Goal: Contribute content: Add original content to the website for others to see

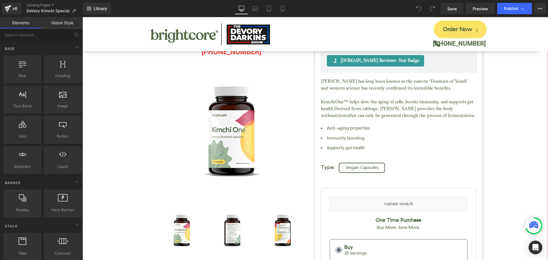
click at [533, 145] on div "Kimchi One™ (P) Title [DOMAIN_NAME] Reviews - Star Badge [DOMAIN_NAME] Reviews …" at bounding box center [314, 191] width 459 height 426
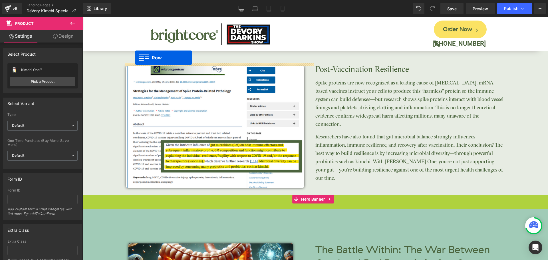
scroll to position [941, 0]
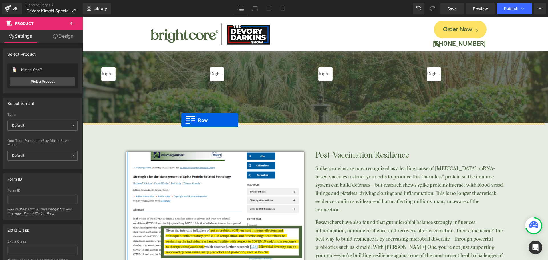
drag, startPoint x: 86, startPoint y: 58, endPoint x: 181, endPoint y: 120, distance: 114.0
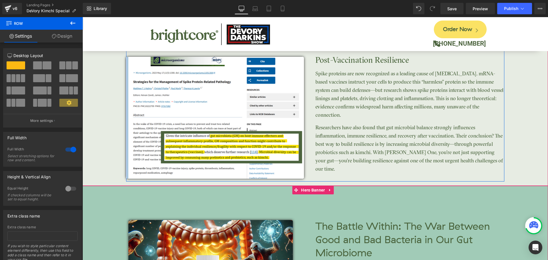
scroll to position [1312, 0]
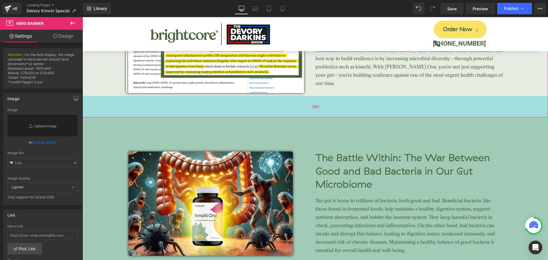
drag, startPoint x: 278, startPoint y: 97, endPoint x: 284, endPoint y: 114, distance: 18.3
click at [284, 114] on div "75px" at bounding box center [314, 106] width 465 height 21
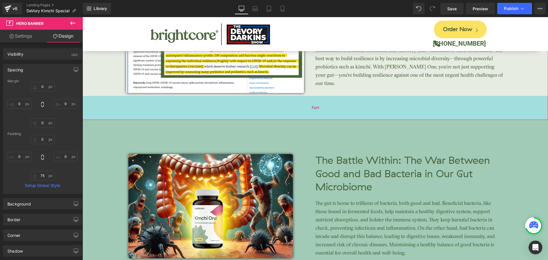
click at [250, 114] on div "84px" at bounding box center [314, 108] width 465 height 24
click at [44, 177] on input "75" at bounding box center [43, 175] width 24 height 9
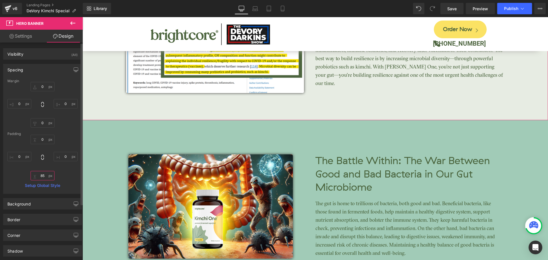
type input "85"
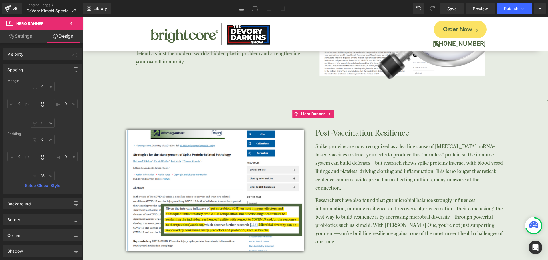
scroll to position [1112, 0]
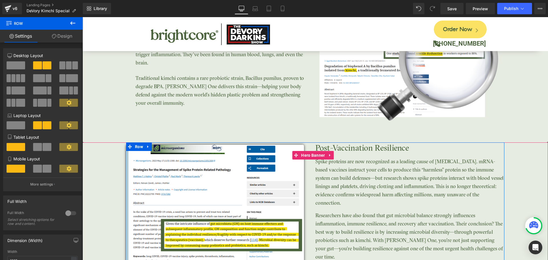
drag, startPoint x: 321, startPoint y: 146, endPoint x: 319, endPoint y: 132, distance: 14.6
click at [303, 160] on div "Image Post-Vaccination Resilience Heading Spike proteins are now recognized as …" at bounding box center [315, 205] width 378 height 127
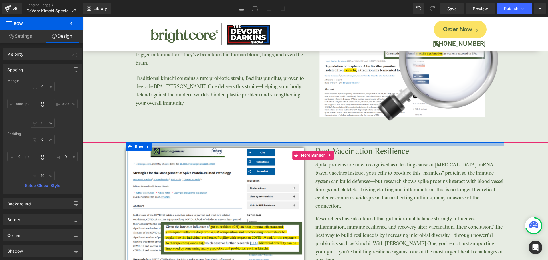
drag, startPoint x: 310, startPoint y: 142, endPoint x: 309, endPoint y: 145, distance: 3.2
click at [309, 145] on div "Image Post-Vaccination Resilience Heading Spike proteins are now recognized as …" at bounding box center [315, 207] width 378 height 130
click at [37, 138] on input "0" at bounding box center [43, 139] width 24 height 9
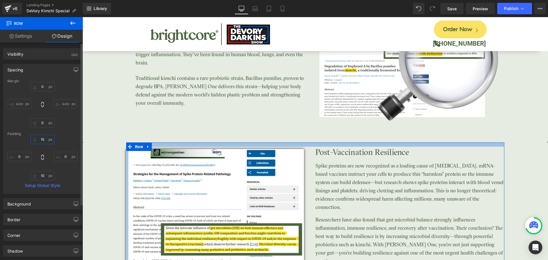
click at [42, 141] on input "15" at bounding box center [43, 139] width 24 height 9
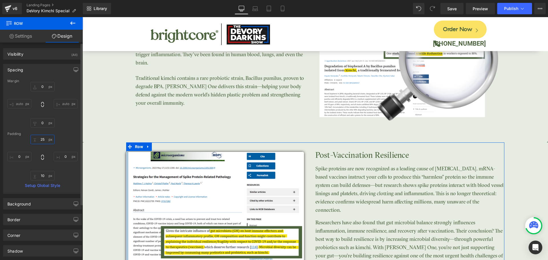
type input "25"
click at [63, 132] on div "Padding" at bounding box center [42, 134] width 70 height 4
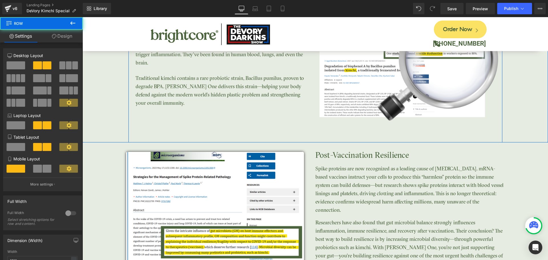
click at [351, 134] on div "Image" at bounding box center [408, 74] width 187 height 132
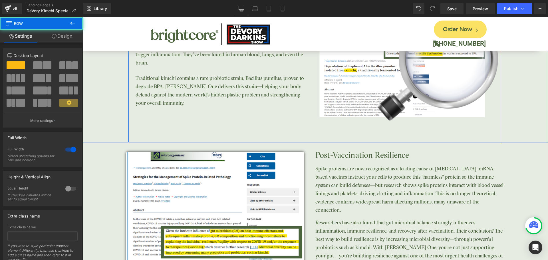
drag, startPoint x: 301, startPoint y: 142, endPoint x: 306, endPoint y: 132, distance: 11.4
click at [306, 132] on div "Clinically Studied Results Heading The Microplastics Crisis - How to Protect Yo…" at bounding box center [314, 47] width 465 height 191
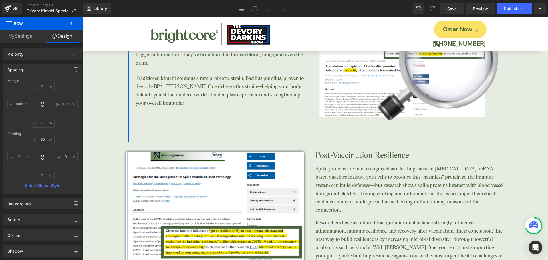
click at [248, 122] on div "Microplastics are everywhere—over 90% of tap and bottled water, most seafood an…" at bounding box center [315, 75] width 374 height 135
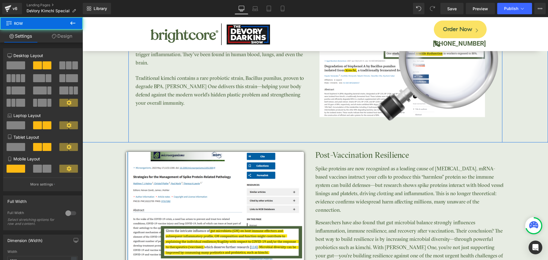
click at [130, 128] on div "Microplastics are everywhere—over 90% of tap and bottled water, most seafood an…" at bounding box center [315, 75] width 374 height 135
click at [230, 131] on div "Microplastics are everywhere—over 90% of tap and bottled water, most seafood an…" at bounding box center [315, 75] width 374 height 135
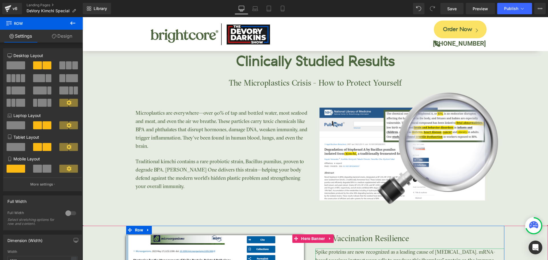
scroll to position [998, 0]
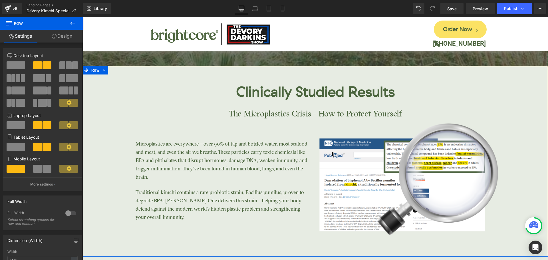
click at [186, 116] on p "The Microplastics Crisis - How to Protect Yourself" at bounding box center [314, 114] width 465 height 14
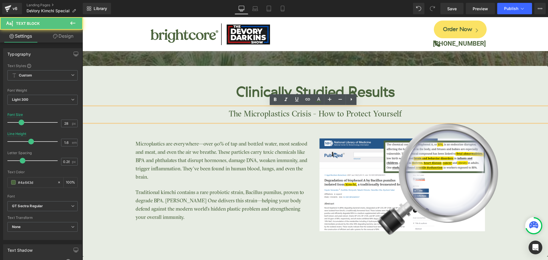
click at [341, 112] on p "The Microplastics Crisis - How to Protect Yourself" at bounding box center [314, 114] width 465 height 14
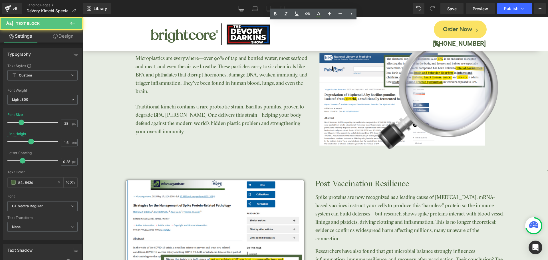
scroll to position [1112, 0]
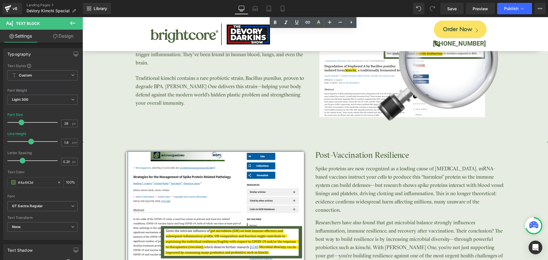
click at [329, 154] on div "Image Post-Vaccination Resilience Heading Spike proteins are now recognized as …" at bounding box center [314, 221] width 465 height 158
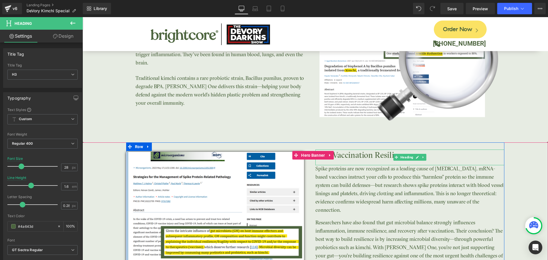
click at [360, 154] on h3 "Post-Vaccination Resilience" at bounding box center [409, 155] width 189 height 13
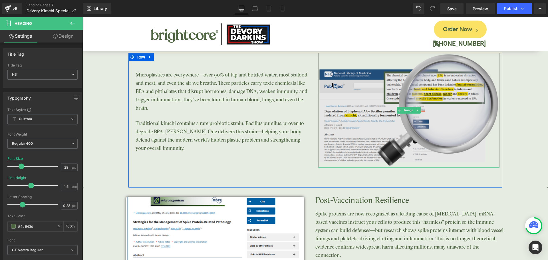
scroll to position [1027, 0]
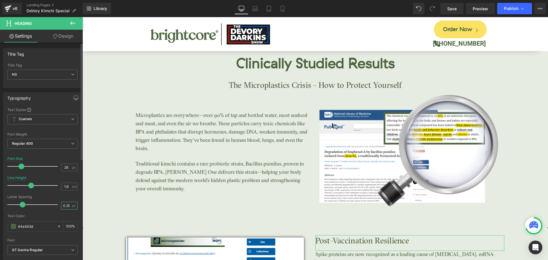
click at [64, 206] on input "0.28" at bounding box center [66, 205] width 10 height 7
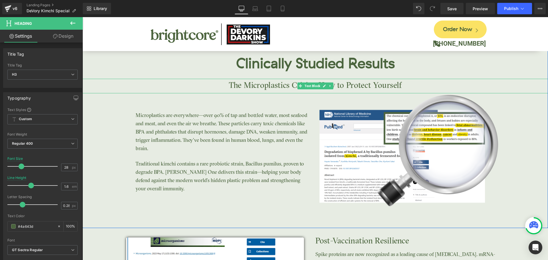
click at [270, 88] on p "The Microplastics Crisis - How to Protect Yourself" at bounding box center [314, 86] width 465 height 14
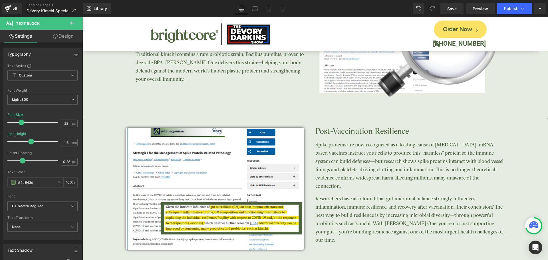
scroll to position [1169, 0]
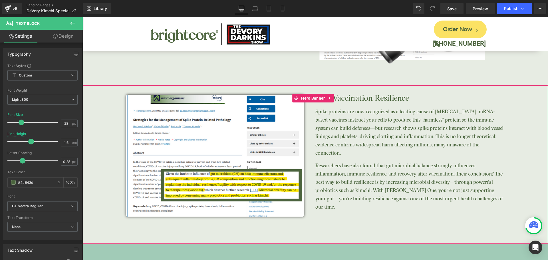
click at [92, 154] on span "Image Post-Vaccination Resilience Heading Spike proteins are now recognized as …" at bounding box center [314, 152] width 465 height 134
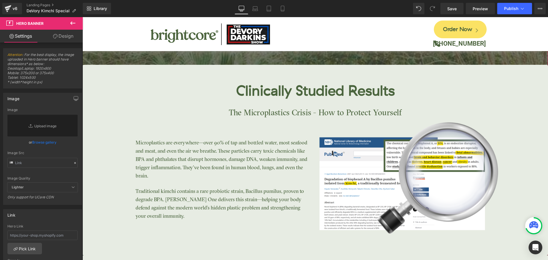
scroll to position [998, 0]
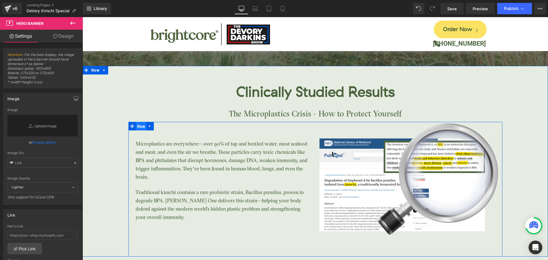
click at [139, 127] on span "Row" at bounding box center [141, 126] width 11 height 9
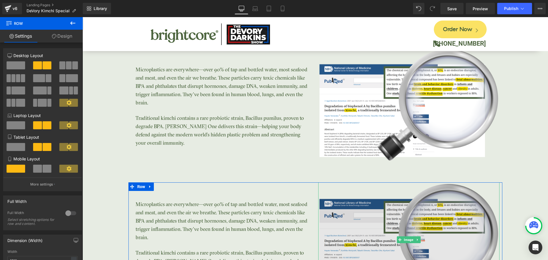
scroll to position [1072, 0]
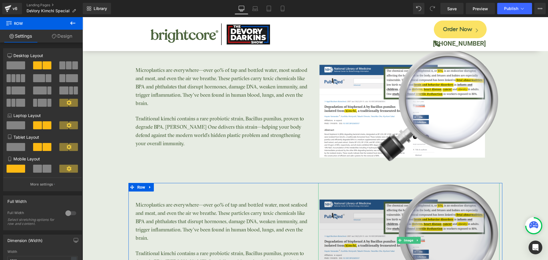
click at [334, 202] on img at bounding box center [408, 240] width 181 height 115
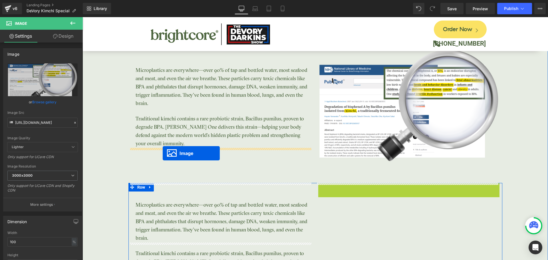
drag, startPoint x: 398, startPoint y: 239, endPoint x: 163, endPoint y: 153, distance: 250.9
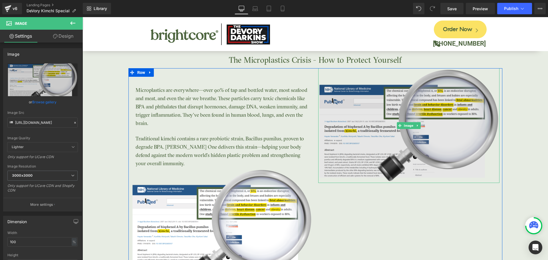
scroll to position [1043, 0]
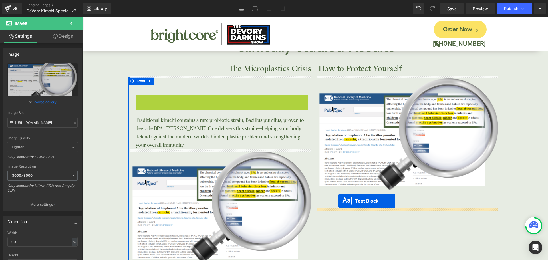
drag, startPoint x: 215, startPoint y: 116, endPoint x: 338, endPoint y: 201, distance: 149.7
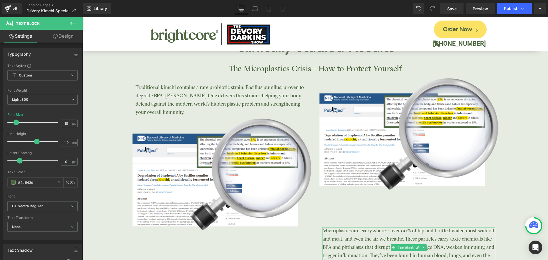
scroll to position [1049, 0]
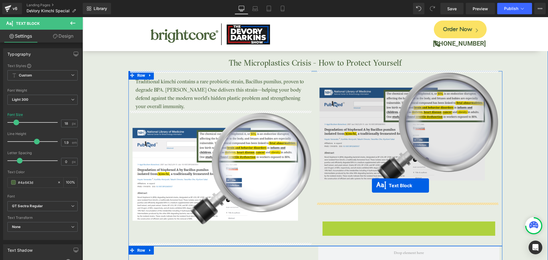
drag, startPoint x: 392, startPoint y: 248, endPoint x: 372, endPoint y: 185, distance: 66.4
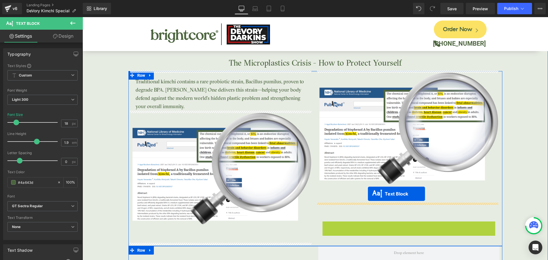
drag, startPoint x: 396, startPoint y: 242, endPoint x: 368, endPoint y: 194, distance: 56.2
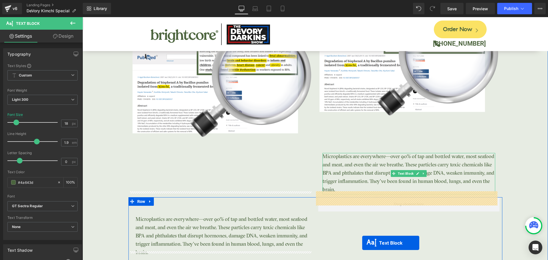
scroll to position [1134, 0]
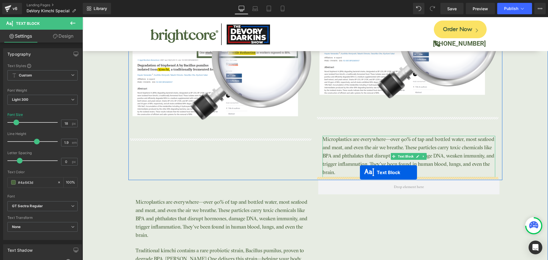
drag, startPoint x: 206, startPoint y: 95, endPoint x: 360, endPoint y: 172, distance: 172.4
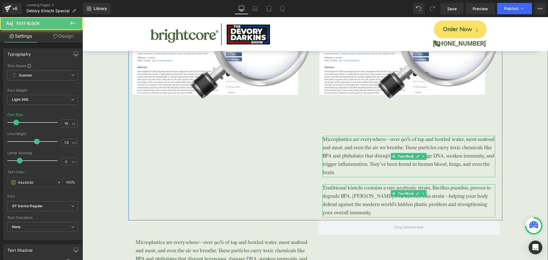
scroll to position [1113, 0]
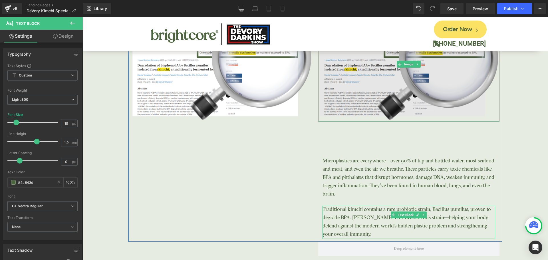
click at [373, 112] on img at bounding box center [408, 64] width 181 height 115
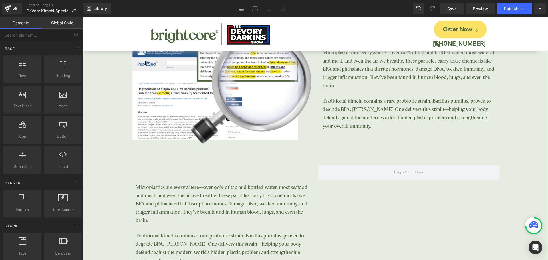
scroll to position [1170, 0]
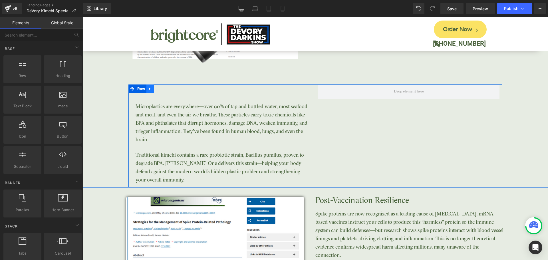
click at [149, 90] on icon at bounding box center [150, 88] width 4 height 4
click at [163, 89] on icon at bounding box center [165, 89] width 4 height 4
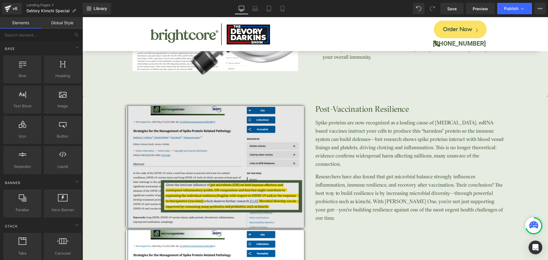
scroll to position [1156, 0]
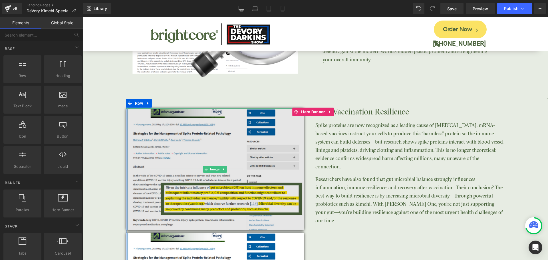
click at [183, 125] on img at bounding box center [215, 169] width 178 height 122
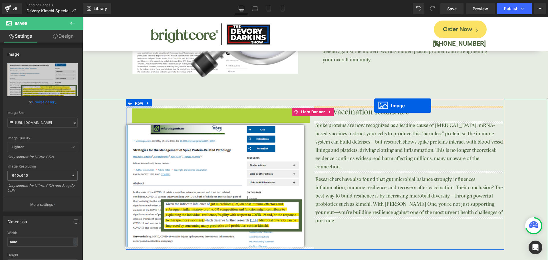
drag, startPoint x: 206, startPoint y: 168, endPoint x: 374, endPoint y: 106, distance: 179.3
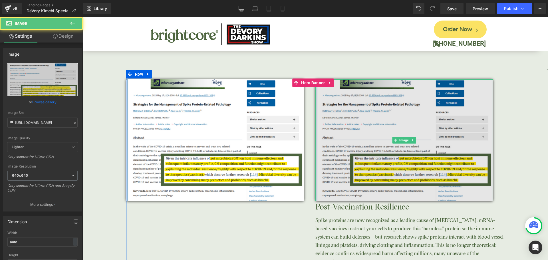
scroll to position [1213, 0]
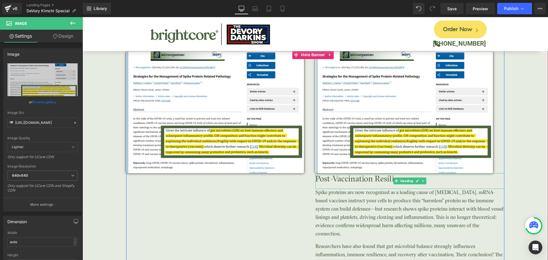
click at [328, 180] on h3 "Post-Vaccination Resilience" at bounding box center [409, 179] width 189 height 13
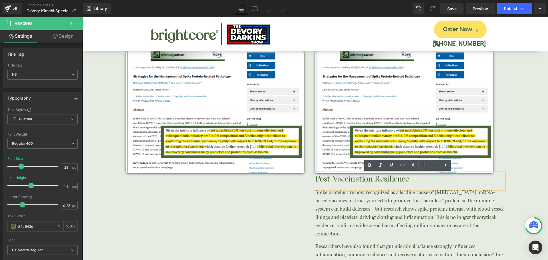
click at [385, 202] on p "Spike proteins are now recognized as a leading cause of [MEDICAL_DATA]. mRNA-ba…" at bounding box center [409, 214] width 189 height 50
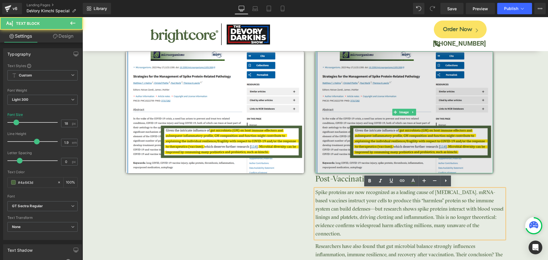
click at [335, 151] on img at bounding box center [404, 112] width 178 height 122
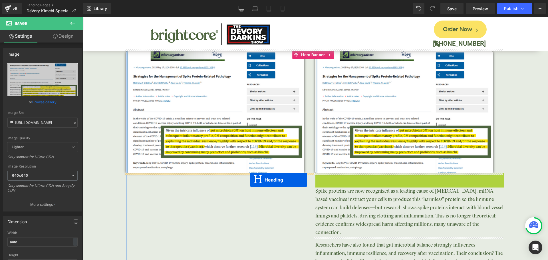
drag, startPoint x: 394, startPoint y: 180, endPoint x: 250, endPoint y: 180, distance: 144.6
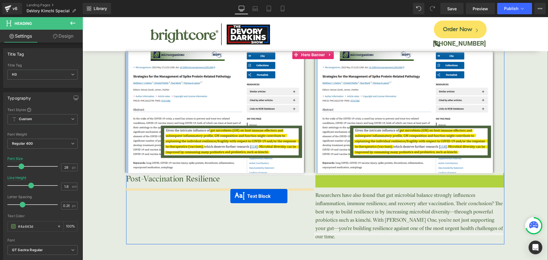
drag, startPoint x: 394, startPoint y: 198, endPoint x: 230, endPoint y: 196, distance: 163.7
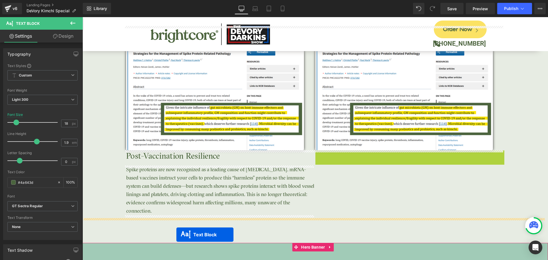
scroll to position [1247, 0]
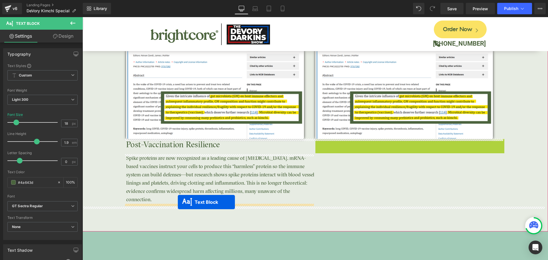
drag, startPoint x: 397, startPoint y: 196, endPoint x: 178, endPoint y: 202, distance: 219.7
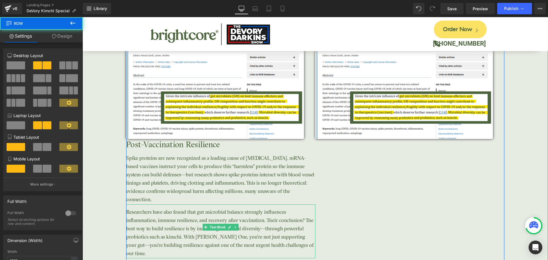
click at [360, 191] on div "Image Post-Vaccination Resilience Heading Spike proteins are now recognized as …" at bounding box center [315, 134] width 378 height 253
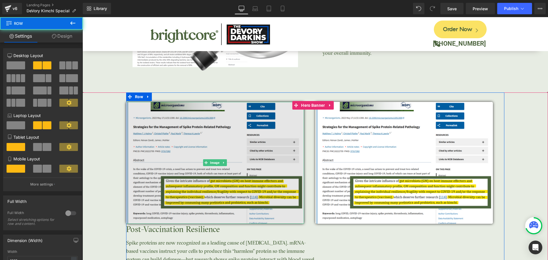
scroll to position [1161, 0]
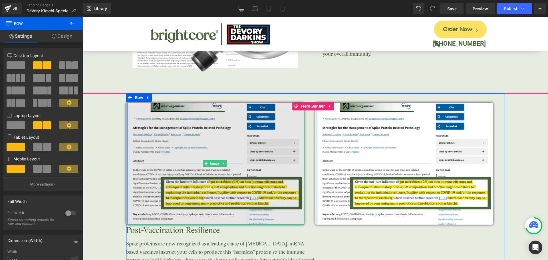
click at [249, 117] on img at bounding box center [215, 164] width 178 height 122
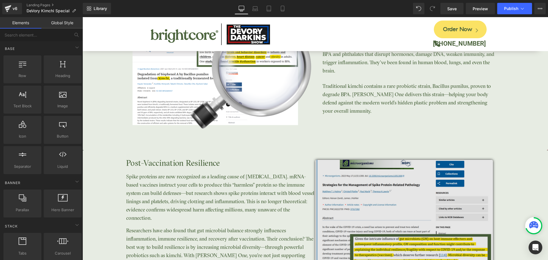
scroll to position [1190, 0]
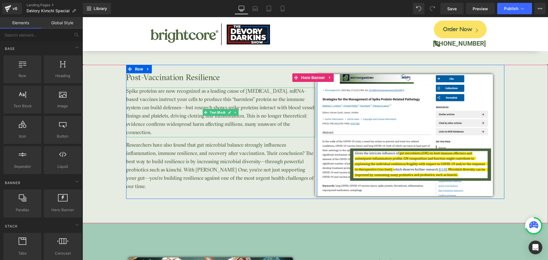
click at [254, 128] on p "Spike proteins are now recognized as a leading cause of [MEDICAL_DATA]. mRNA-ba…" at bounding box center [220, 113] width 189 height 50
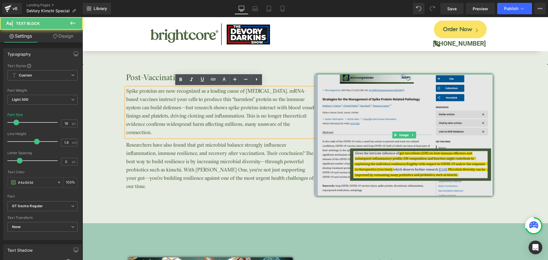
click at [344, 115] on img at bounding box center [404, 135] width 178 height 122
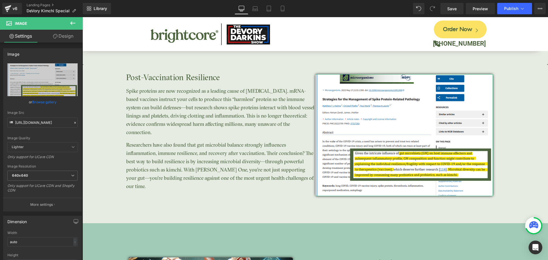
click at [74, 36] on link "Design" at bounding box center [62, 36] width 41 height 13
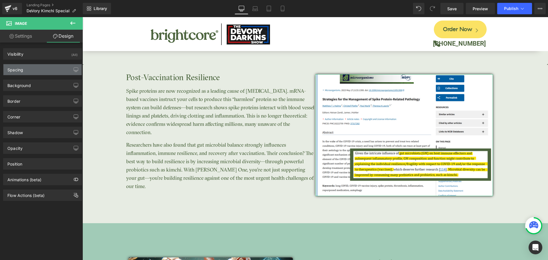
click at [35, 67] on div "Spacing" at bounding box center [42, 69] width 78 height 11
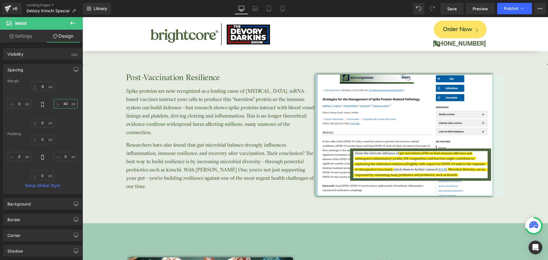
click at [61, 104] on input "text" at bounding box center [66, 103] width 24 height 9
type input "40"
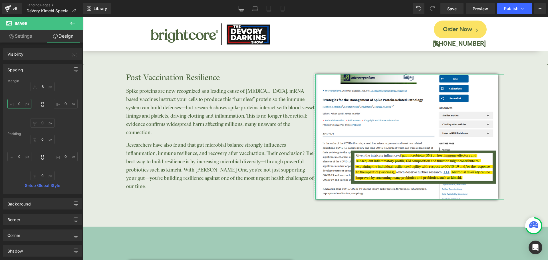
click at [19, 102] on input "text" at bounding box center [19, 103] width 24 height 9
paste input "4"
type input "40"
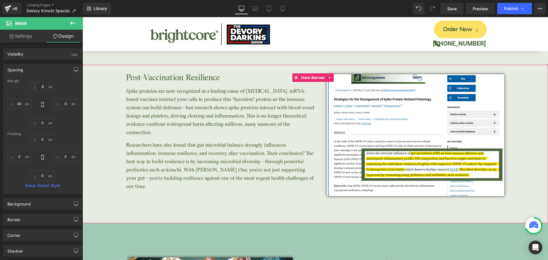
click at [531, 156] on span "Post-Vaccination Resilience Heading Spike proteins are now recognized as a lead…" at bounding box center [314, 132] width 465 height 134
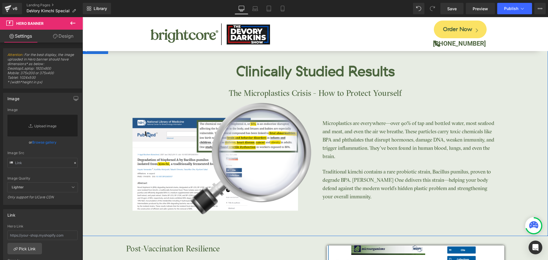
scroll to position [1076, 0]
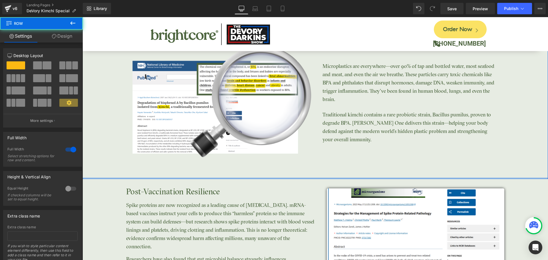
click at [249, 178] on div at bounding box center [314, 177] width 465 height 1
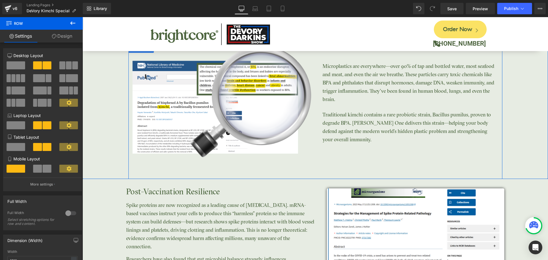
click at [259, 169] on div "Image" at bounding box center [221, 110] width 187 height 132
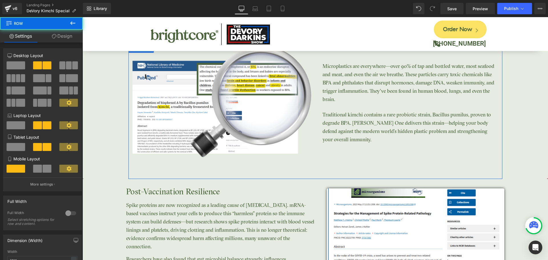
click at [241, 164] on div "Image" at bounding box center [221, 110] width 187 height 132
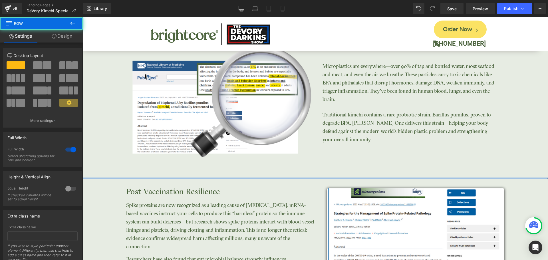
click at [317, 178] on div at bounding box center [314, 177] width 465 height 1
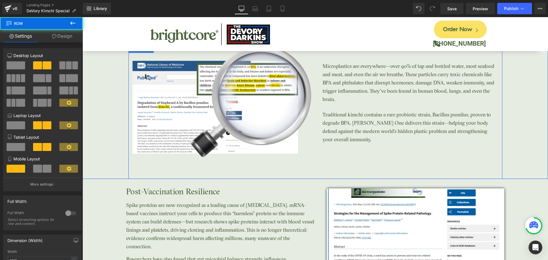
click at [313, 174] on div "Image" at bounding box center [221, 110] width 187 height 132
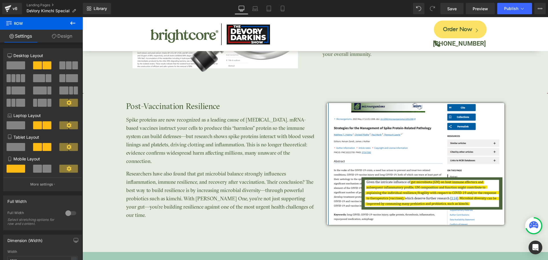
scroll to position [1161, 0]
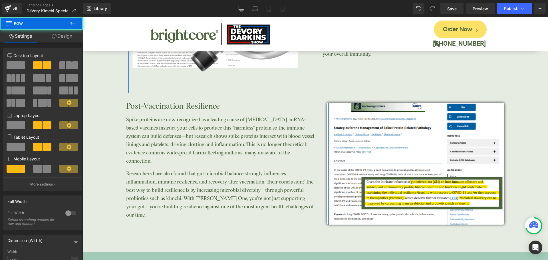
click at [230, 82] on div "Image" at bounding box center [221, 25] width 187 height 132
click at [66, 38] on link "Design" at bounding box center [61, 36] width 41 height 13
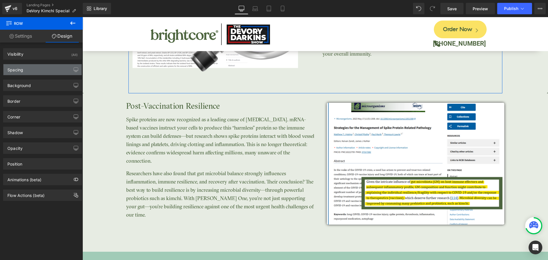
click at [38, 69] on div "Spacing" at bounding box center [42, 69] width 78 height 11
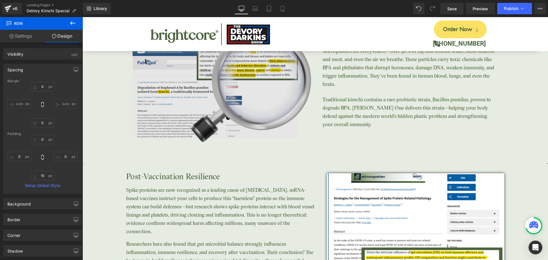
scroll to position [1076, 0]
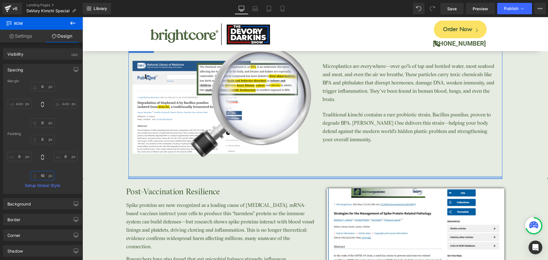
click at [44, 177] on input "text" at bounding box center [43, 175] width 24 height 9
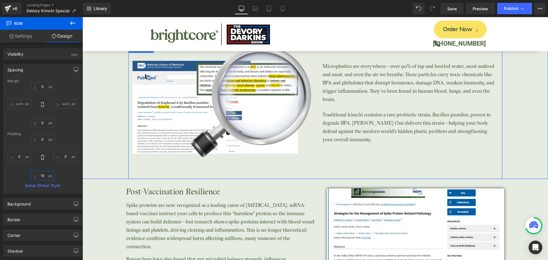
type input "10"
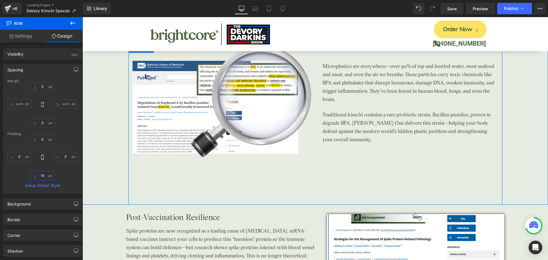
type input "1"
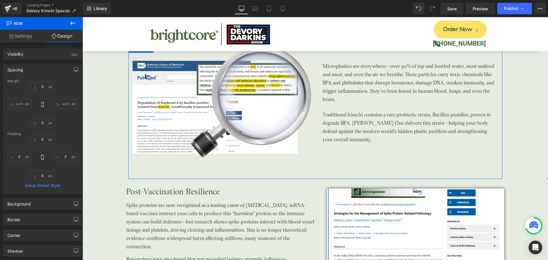
click at [69, 138] on div at bounding box center [42, 158] width 70 height 46
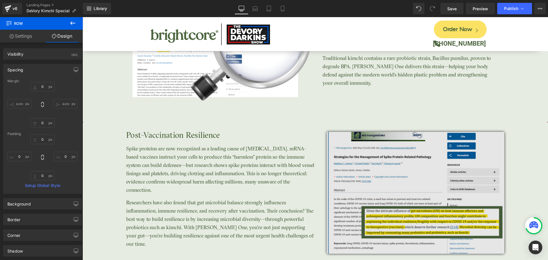
scroll to position [1133, 0]
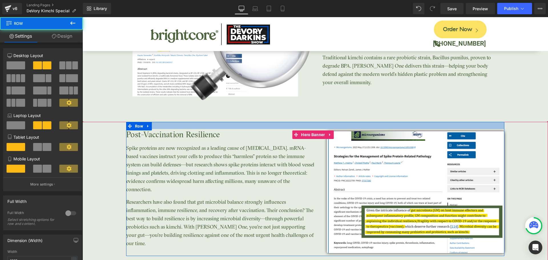
click at [288, 123] on div at bounding box center [315, 125] width 378 height 7
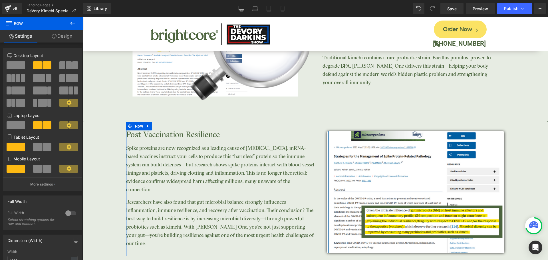
click at [63, 35] on link "Design" at bounding box center [61, 36] width 41 height 13
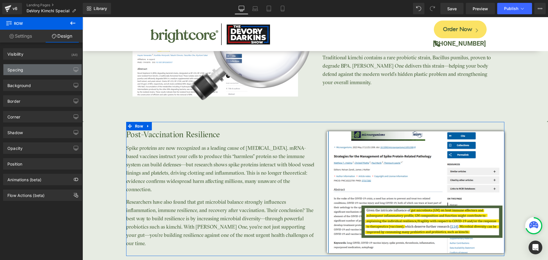
click at [27, 69] on div "Spacing" at bounding box center [42, 69] width 78 height 11
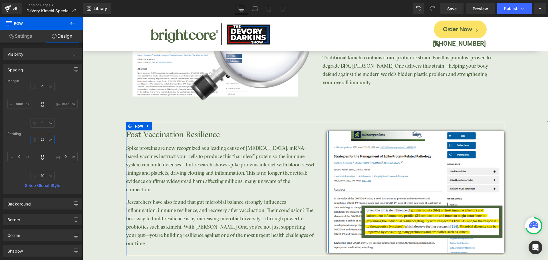
click at [42, 143] on input "25" at bounding box center [43, 139] width 24 height 9
type input "10"
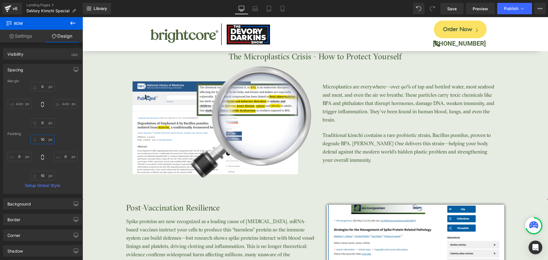
scroll to position [1104, 0]
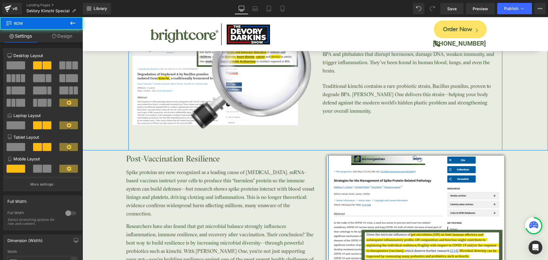
click at [164, 144] on div "Image" at bounding box center [221, 82] width 187 height 132
click at [178, 145] on div "Image" at bounding box center [221, 82] width 187 height 132
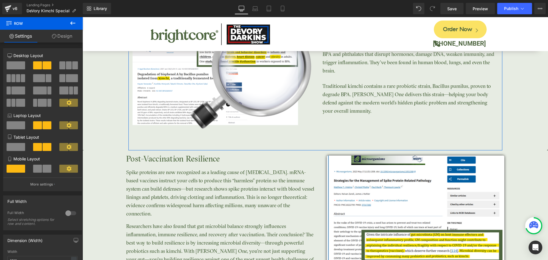
drag, startPoint x: 60, startPoint y: 34, endPoint x: 47, endPoint y: 68, distance: 36.2
click at [60, 34] on link "Design" at bounding box center [61, 36] width 41 height 13
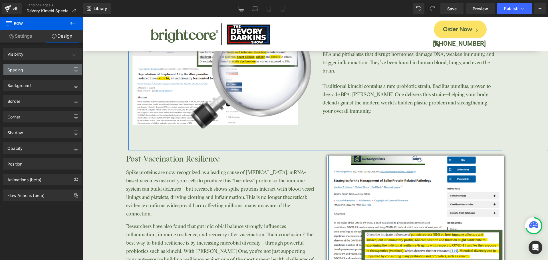
click at [42, 72] on div "Spacing" at bounding box center [42, 69] width 78 height 11
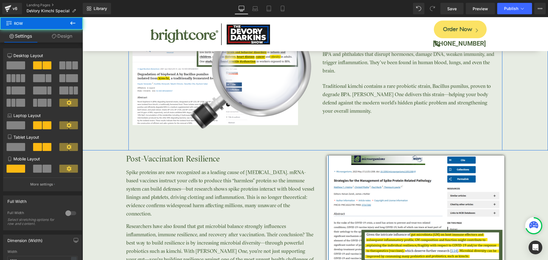
click at [180, 135] on div "Image" at bounding box center [221, 82] width 187 height 132
click at [181, 141] on div "Image" at bounding box center [221, 82] width 187 height 132
click at [64, 42] on link "Design" at bounding box center [61, 36] width 41 height 13
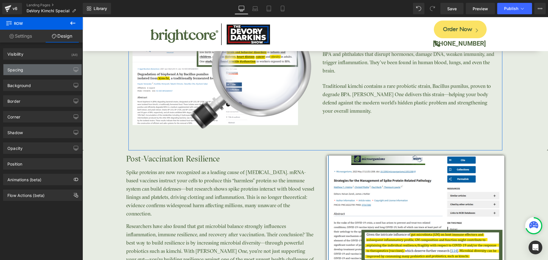
click at [39, 69] on div "Spacing" at bounding box center [42, 69] width 78 height 11
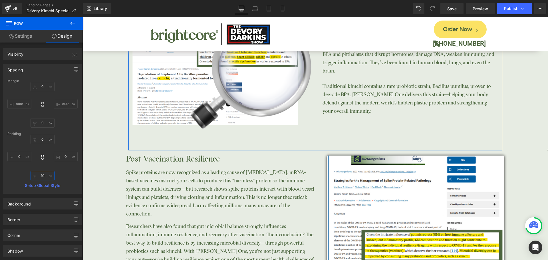
click at [42, 174] on input "10" at bounding box center [43, 175] width 24 height 9
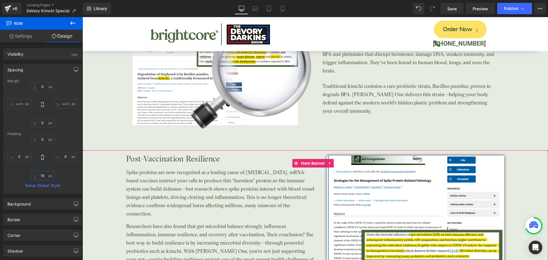
type input "0"
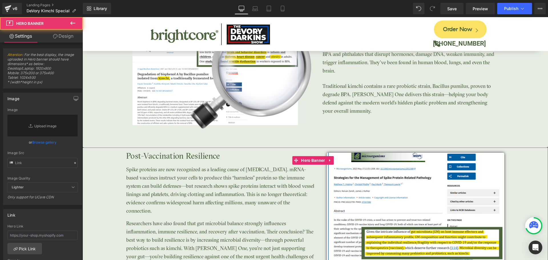
click at [118, 147] on span "Post-Vaccination Resilience Heading Spike proteins are now recognized as a lead…" at bounding box center [314, 212] width 465 height 130
click at [62, 40] on link "Design" at bounding box center [62, 36] width 41 height 13
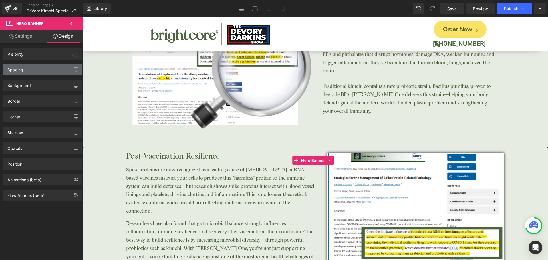
click at [41, 73] on div "Spacing" at bounding box center [42, 69] width 78 height 11
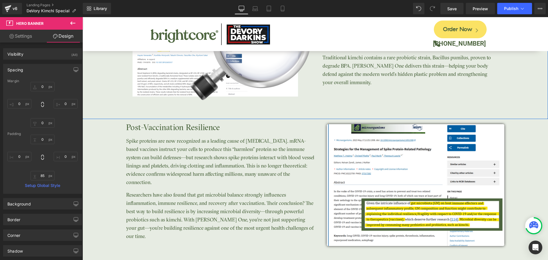
scroll to position [1190, 0]
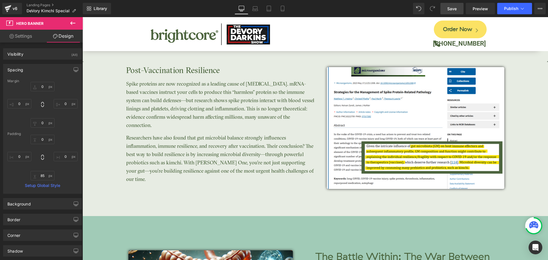
click at [452, 6] on span "Save" at bounding box center [451, 9] width 9 height 6
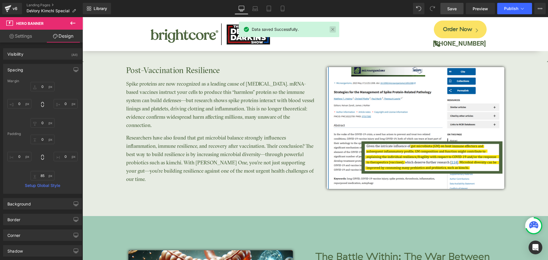
drag, startPoint x: 333, startPoint y: 31, endPoint x: 192, endPoint y: 0, distance: 144.4
click at [333, 31] on link at bounding box center [332, 29] width 6 height 6
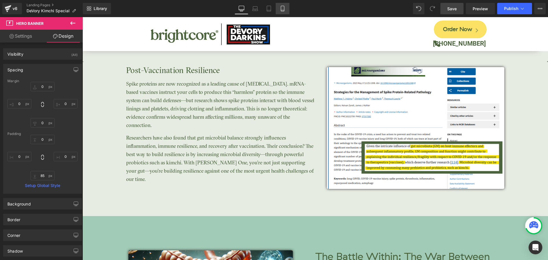
click at [284, 6] on icon at bounding box center [282, 8] width 3 height 5
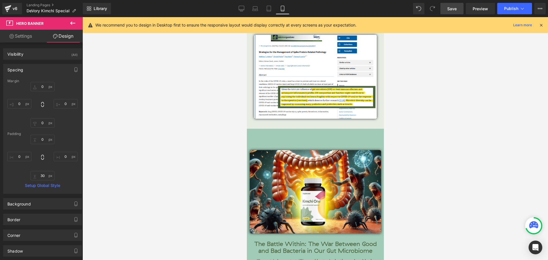
scroll to position [1626, 0]
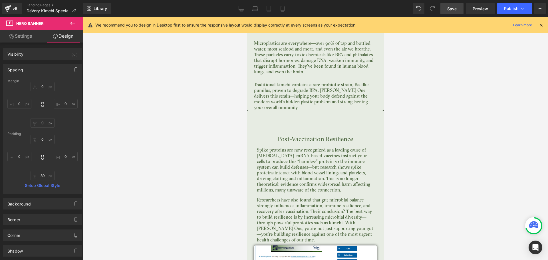
click at [539, 26] on icon at bounding box center [540, 25] width 5 height 5
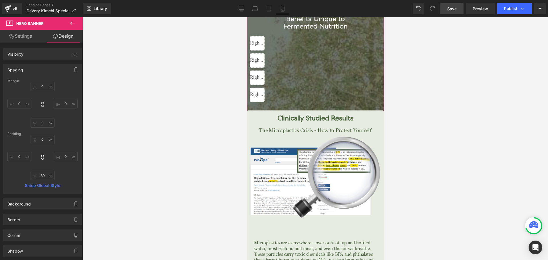
scroll to position [1426, 0]
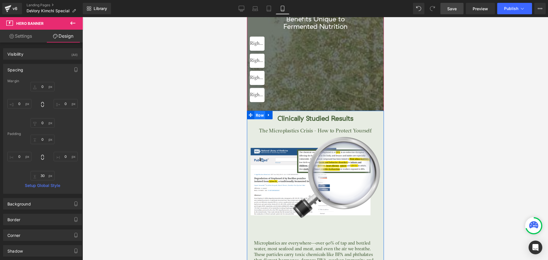
click at [260, 111] on span "Row" at bounding box center [259, 115] width 11 height 9
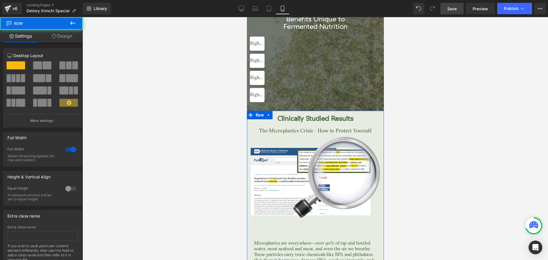
click at [68, 33] on link "Design" at bounding box center [61, 36] width 41 height 13
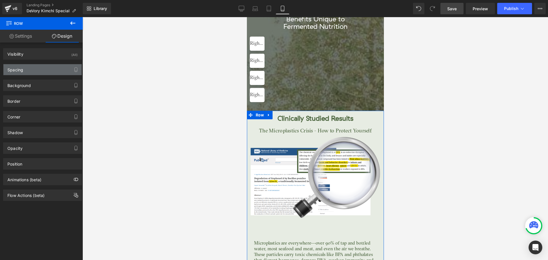
click at [23, 69] on div "Spacing" at bounding box center [15, 68] width 16 height 8
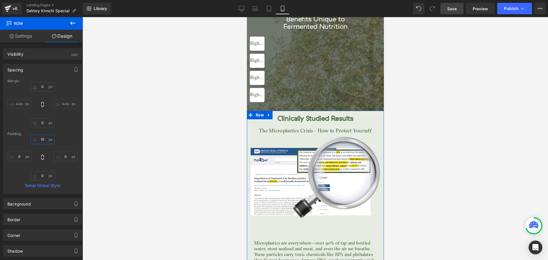
click at [43, 137] on input "15" at bounding box center [43, 139] width 24 height 9
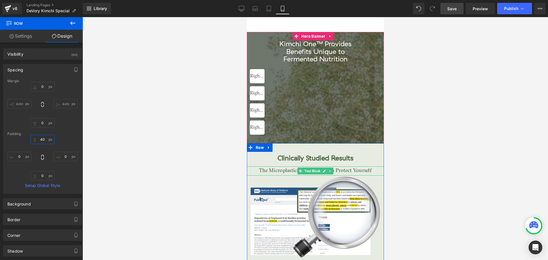
scroll to position [1341, 0]
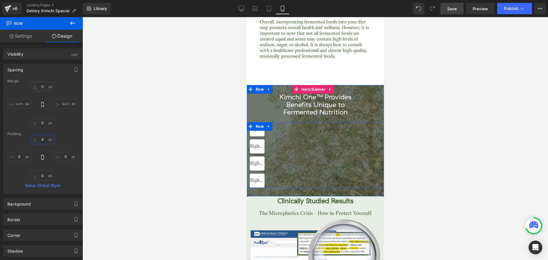
type input "40"
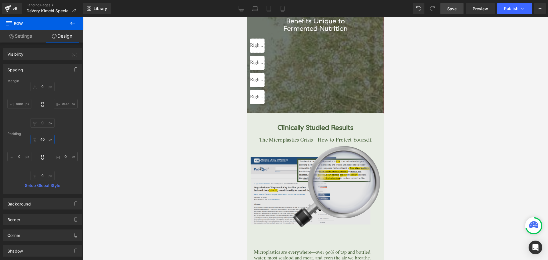
scroll to position [1426, 0]
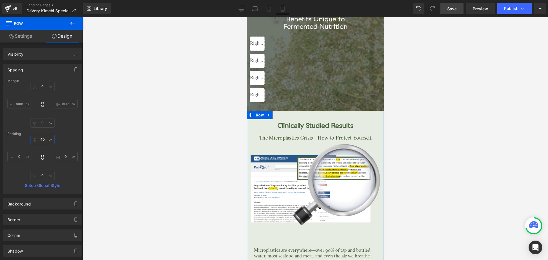
click at [46, 138] on input "40" at bounding box center [43, 139] width 24 height 9
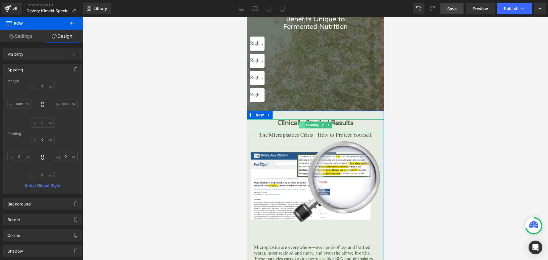
click at [300, 123] on icon at bounding box center [301, 124] width 3 height 3
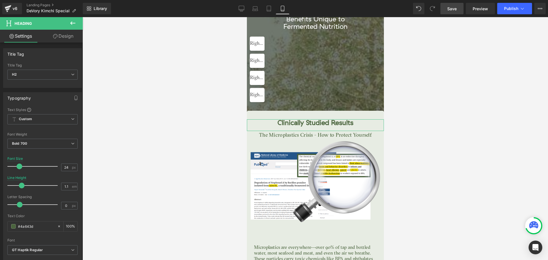
click at [71, 37] on link "Design" at bounding box center [62, 36] width 41 height 13
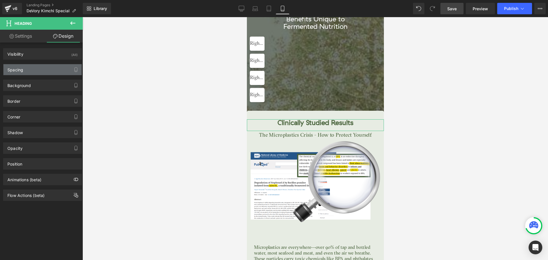
click at [28, 70] on div "Spacing" at bounding box center [42, 69] width 78 height 11
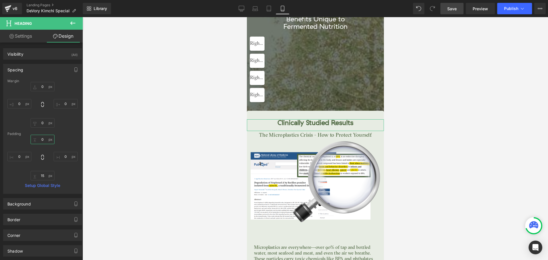
drag, startPoint x: 43, startPoint y: 139, endPoint x: 48, endPoint y: 137, distance: 5.6
click at [43, 139] on input "0" at bounding box center [43, 139] width 24 height 9
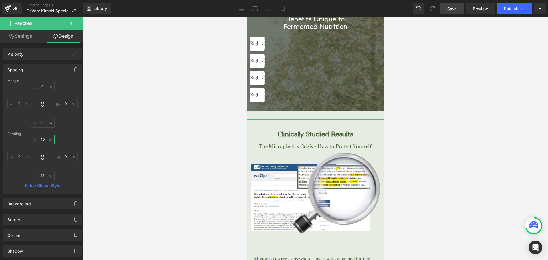
type input "4"
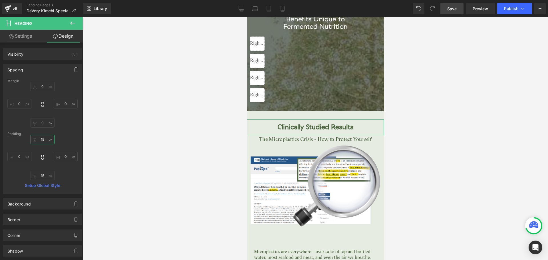
type input "1"
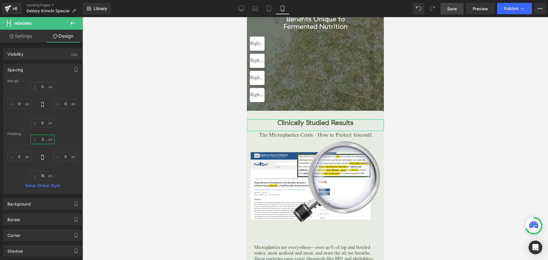
type input "25"
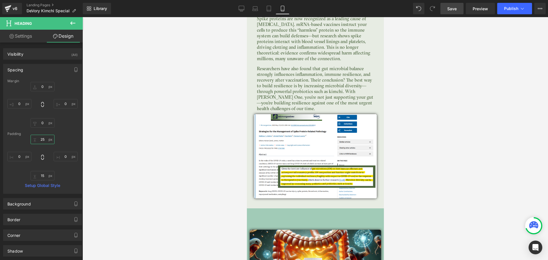
scroll to position [1854, 0]
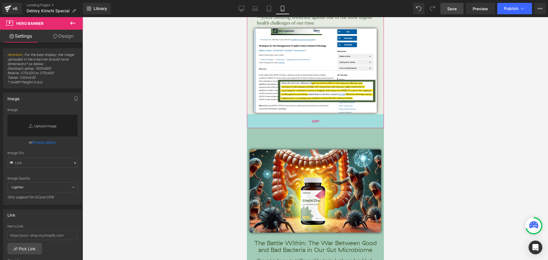
drag, startPoint x: 321, startPoint y: 104, endPoint x: 321, endPoint y: 110, distance: 5.4
click at [321, 114] on div "49px" at bounding box center [314, 121] width 137 height 14
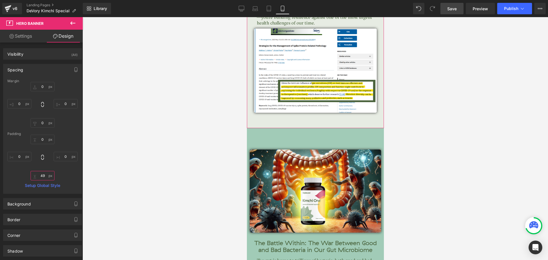
click at [43, 175] on input "49" at bounding box center [43, 175] width 24 height 9
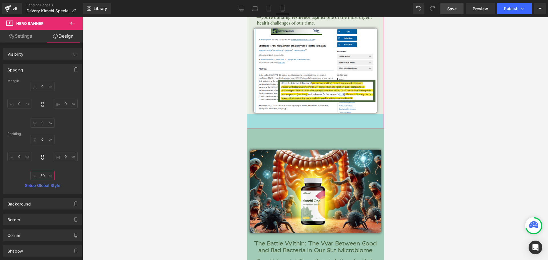
click at [41, 175] on input "50" at bounding box center [43, 175] width 24 height 9
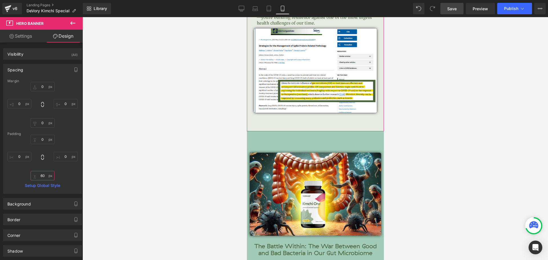
type input "60"
click at [63, 138] on div "0 0 60 0" at bounding box center [42, 158] width 70 height 46
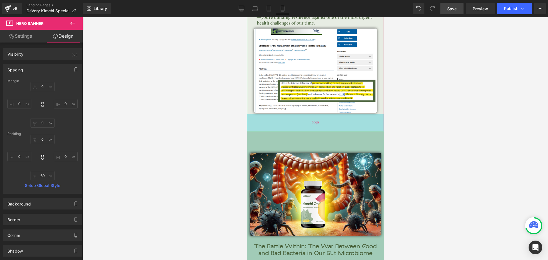
click at [364, 114] on div "60px" at bounding box center [314, 122] width 137 height 17
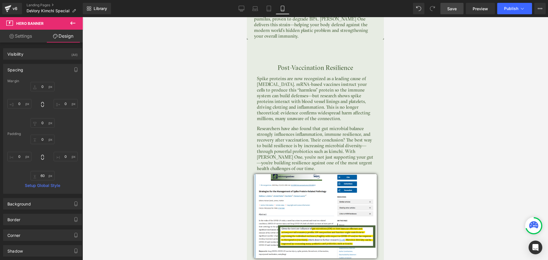
scroll to position [1683, 0]
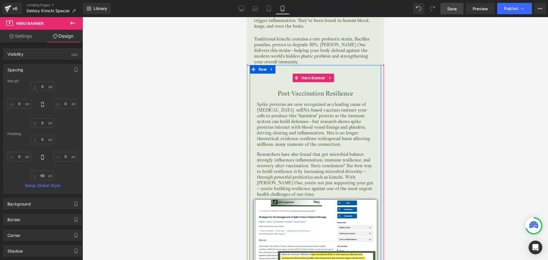
click at [314, 65] on div "Post-Vaccination Resilience Heading Spike proteins are now recognized as a lead…" at bounding box center [314, 175] width 131 height 220
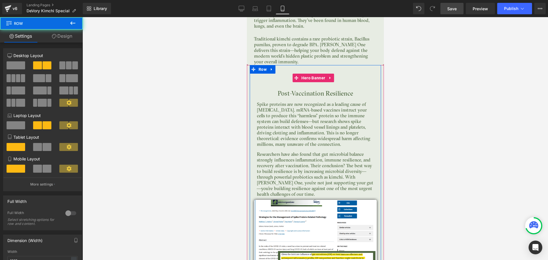
click at [281, 71] on div "Post-Vaccination Resilience Heading Spike proteins are now recognized as a lead…" at bounding box center [314, 175] width 131 height 220
click at [316, 90] on span "Heading" at bounding box center [309, 93] width 15 height 7
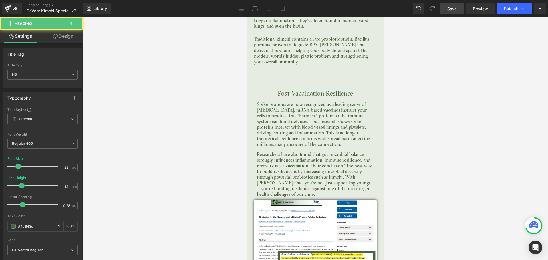
drag, startPoint x: 68, startPoint y: 40, endPoint x: 34, endPoint y: 64, distance: 41.6
click at [68, 40] on link "Design" at bounding box center [62, 36] width 41 height 13
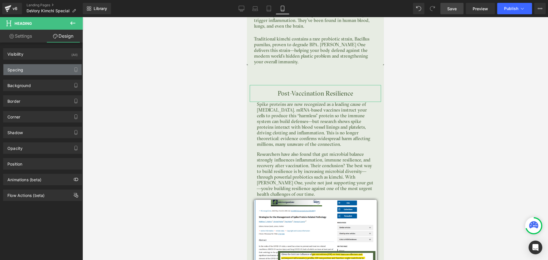
click at [34, 64] on div "Spacing" at bounding box center [42, 69] width 78 height 11
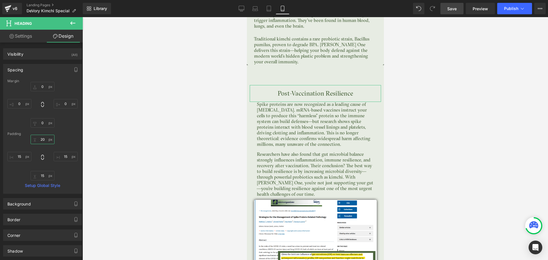
click at [42, 141] on input "text" at bounding box center [43, 139] width 24 height 9
type input "0"
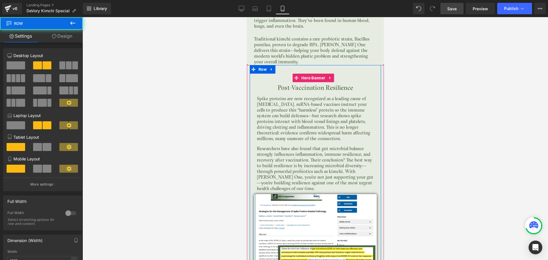
click at [302, 65] on div "Post-Vaccination Resilience Heading Spike proteins are now recognized as a lead…" at bounding box center [314, 172] width 131 height 214
click at [262, 65] on span "Row" at bounding box center [262, 69] width 11 height 9
click at [63, 36] on link "Design" at bounding box center [61, 36] width 41 height 13
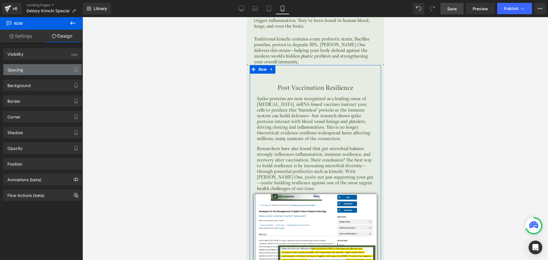
click at [33, 68] on div "Spacing" at bounding box center [42, 69] width 78 height 11
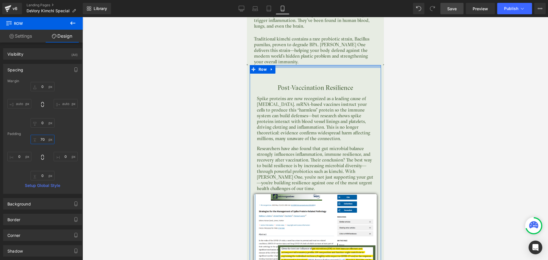
click at [42, 140] on input "70" at bounding box center [43, 139] width 24 height 9
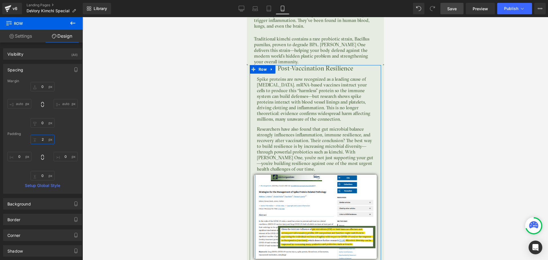
type input "25"
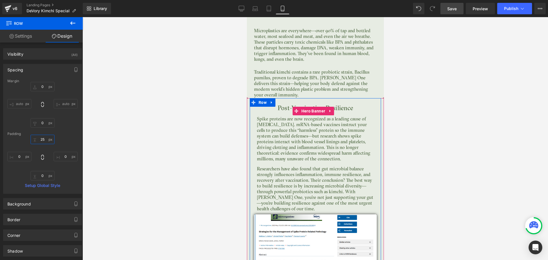
scroll to position [1597, 0]
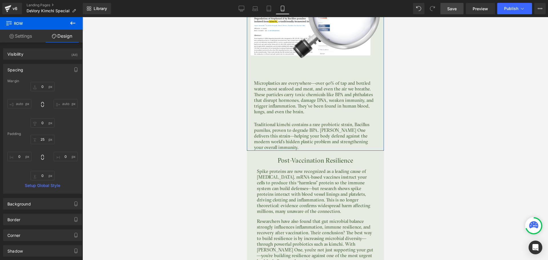
click at [291, 76] on div "Microplastics are everywhere—over 90% of tap and bottled water, most seafood an…" at bounding box center [314, 113] width 137 height 74
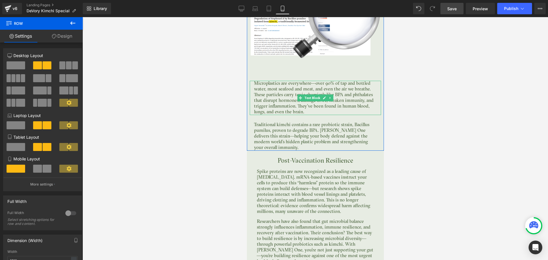
click at [295, 81] on p "Microplastics are everywhere—over 90% of tap and bottled water, most seafood an…" at bounding box center [315, 98] width 123 height 34
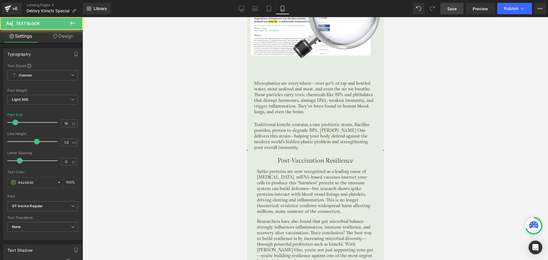
click at [58, 36] on link "Design" at bounding box center [62, 36] width 41 height 13
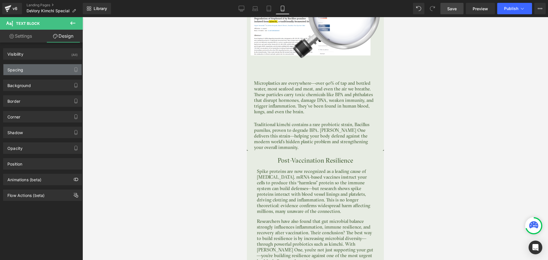
click at [25, 67] on div "Spacing" at bounding box center [42, 69] width 78 height 11
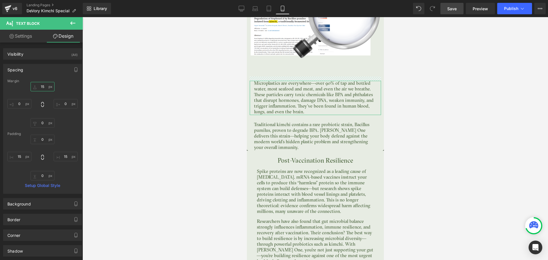
click at [44, 86] on input "15" at bounding box center [43, 86] width 24 height 9
type input "0"
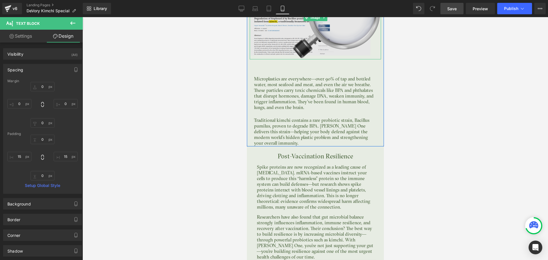
click at [286, 43] on img at bounding box center [314, 17] width 131 height 83
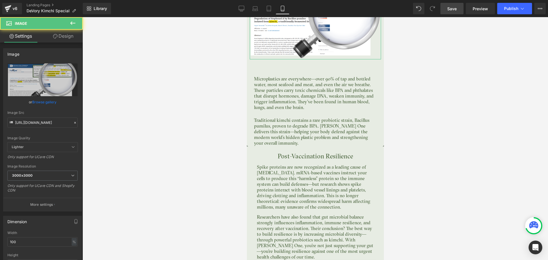
click at [63, 40] on link "Design" at bounding box center [62, 36] width 41 height 13
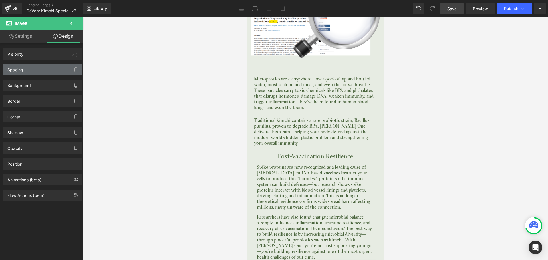
click at [31, 74] on div "Spacing" at bounding box center [42, 69] width 78 height 11
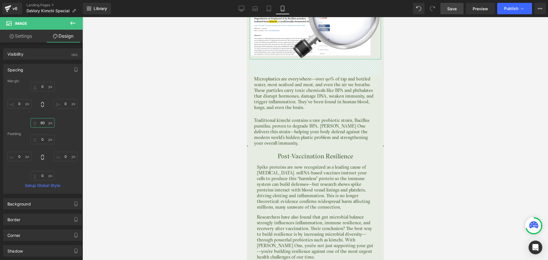
drag, startPoint x: 44, startPoint y: 125, endPoint x: 124, endPoint y: 123, distance: 79.9
click at [44, 125] on input "60" at bounding box center [43, 122] width 24 height 9
type input "25"
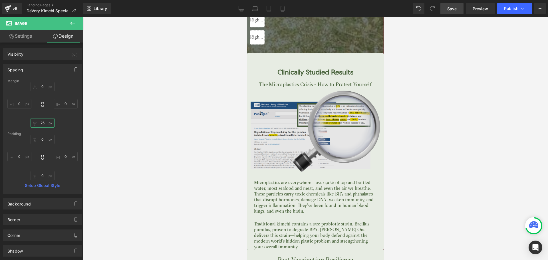
scroll to position [1455, 0]
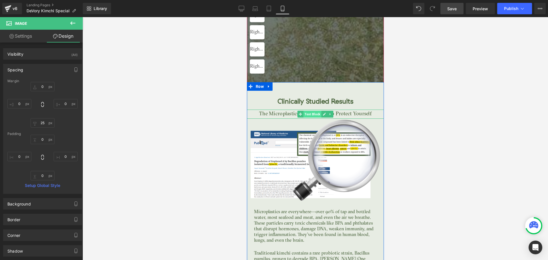
click at [306, 111] on span "Text Block" at bounding box center [312, 114] width 18 height 7
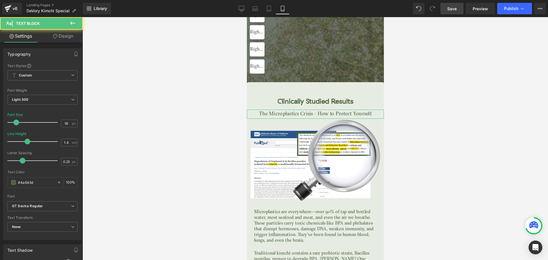
click at [65, 40] on link "Design" at bounding box center [62, 36] width 41 height 13
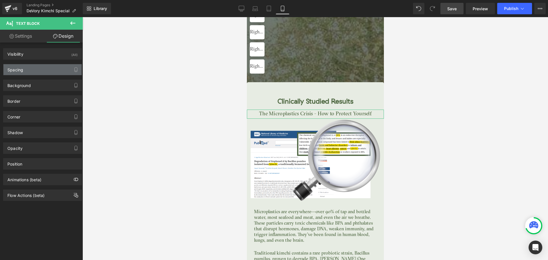
click at [39, 64] on div "Spacing" at bounding box center [42, 69] width 78 height 11
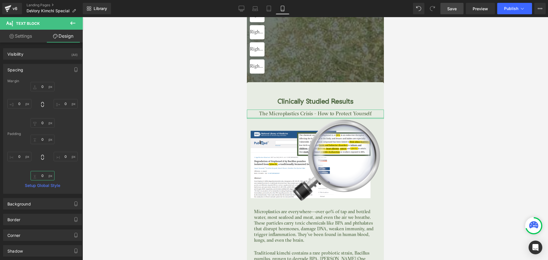
click at [42, 175] on input "0" at bounding box center [43, 175] width 24 height 9
type input "15"
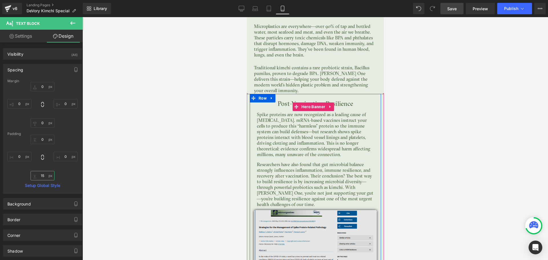
scroll to position [1654, 0]
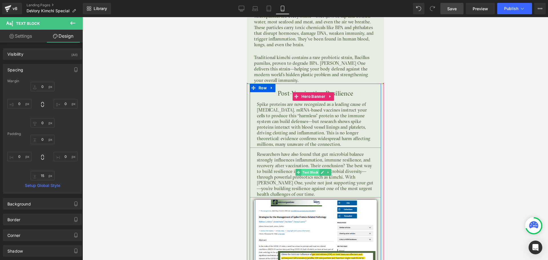
click at [310, 169] on span "Text Block" at bounding box center [310, 172] width 18 height 7
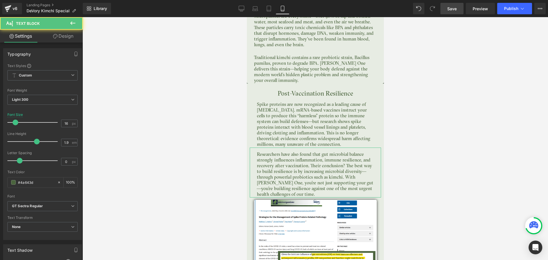
click at [56, 33] on link "Design" at bounding box center [62, 36] width 41 height 13
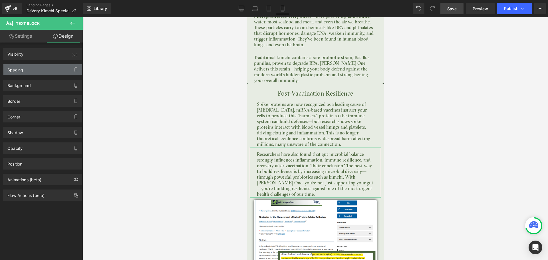
click at [39, 67] on div "Spacing" at bounding box center [42, 69] width 78 height 11
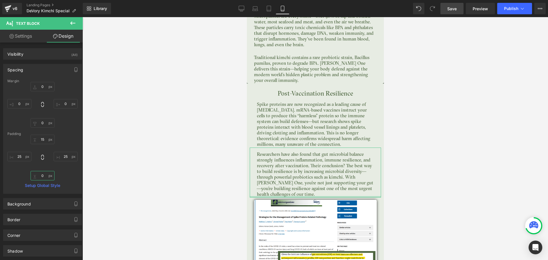
click at [44, 177] on input "0" at bounding box center [43, 175] width 24 height 9
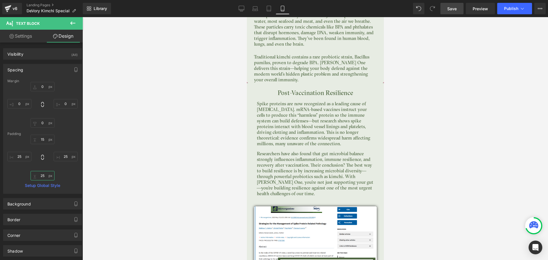
scroll to position [1683, 0]
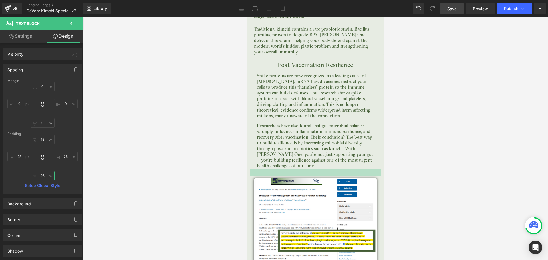
click at [44, 176] on input "25" at bounding box center [43, 175] width 24 height 9
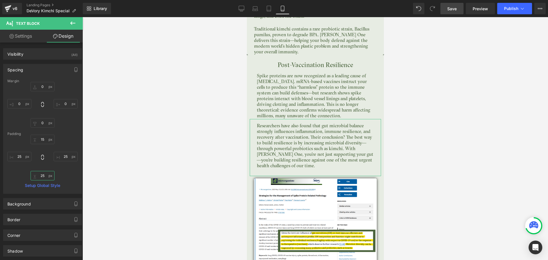
click at [44, 176] on input "25" at bounding box center [43, 175] width 24 height 9
type input "35"
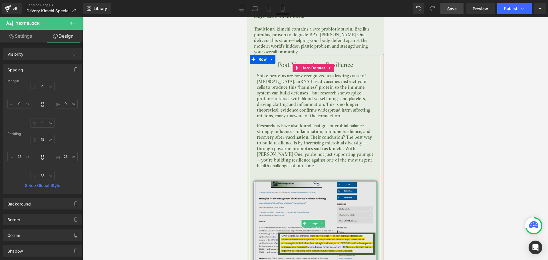
click at [305, 181] on img at bounding box center [315, 223] width 123 height 84
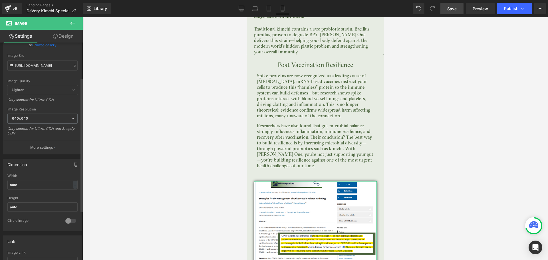
scroll to position [0, 0]
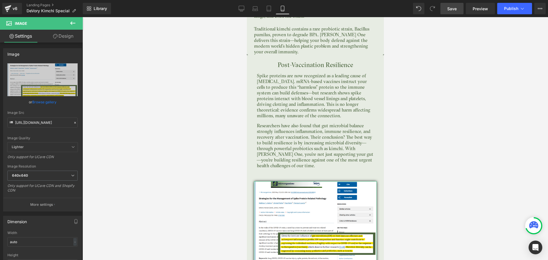
click at [69, 34] on link "Design" at bounding box center [62, 36] width 41 height 13
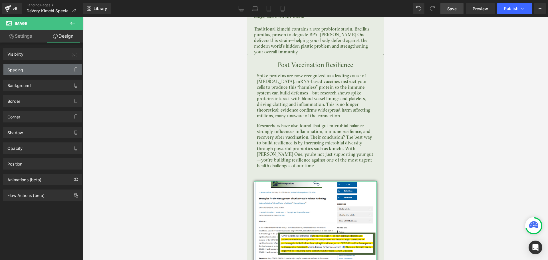
click at [36, 68] on div "Spacing" at bounding box center [42, 69] width 78 height 11
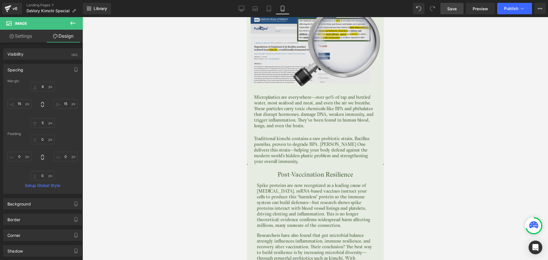
scroll to position [1540, 0]
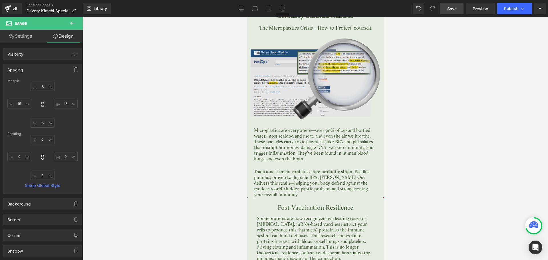
click at [295, 62] on img at bounding box center [314, 78] width 131 height 83
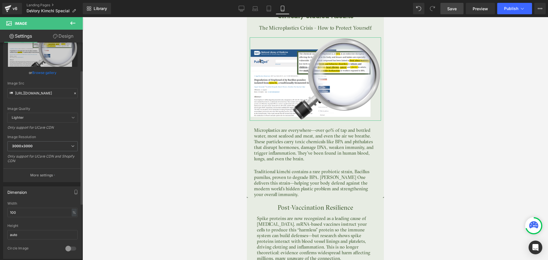
scroll to position [57, 0]
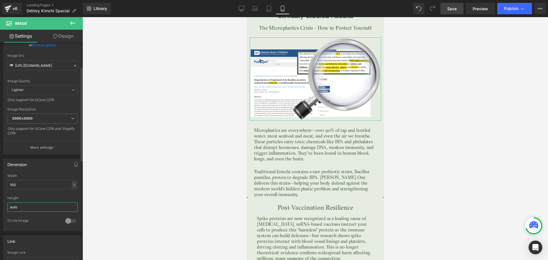
click at [27, 205] on input "auto" at bounding box center [42, 206] width 70 height 9
click at [27, 183] on input "100" at bounding box center [42, 184] width 70 height 9
type input "auto"
click at [47, 169] on div "Dimension" at bounding box center [42, 164] width 78 height 11
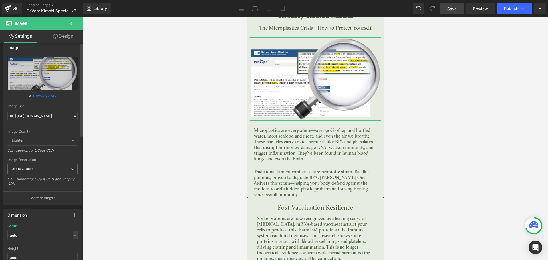
scroll to position [0, 0]
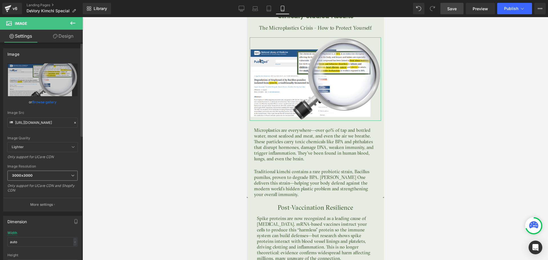
click at [68, 174] on span "3000x3000" at bounding box center [42, 176] width 70 height 10
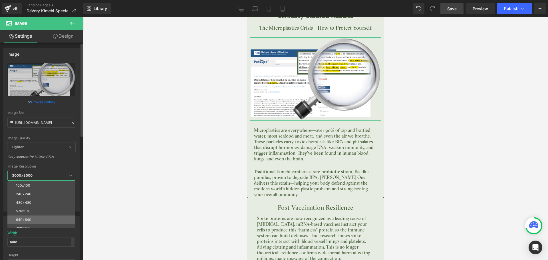
click at [28, 219] on div "640x640" at bounding box center [23, 220] width 15 height 4
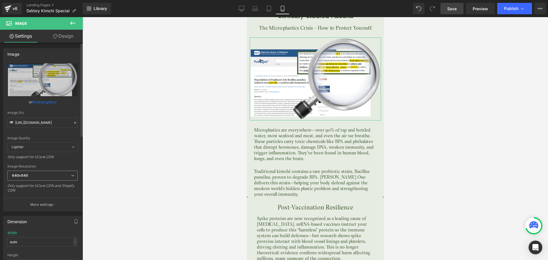
click at [48, 174] on span "640x640" at bounding box center [42, 176] width 70 height 10
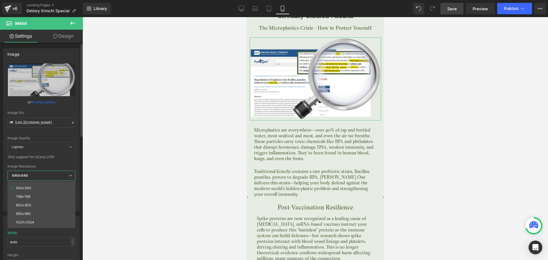
scroll to position [82, 0]
click at [29, 219] on li "3000x3000" at bounding box center [42, 223] width 70 height 9
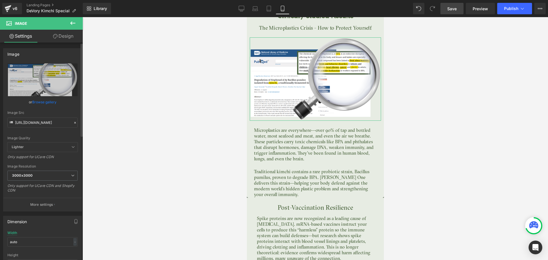
click at [59, 166] on div "Image Resolution" at bounding box center [42, 166] width 70 height 4
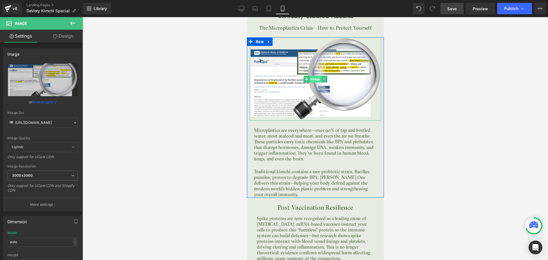
click at [309, 76] on span "Image" at bounding box center [315, 79] width 12 height 7
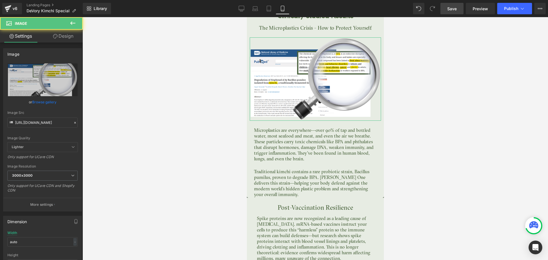
drag, startPoint x: 59, startPoint y: 34, endPoint x: 29, endPoint y: 69, distance: 46.0
click at [59, 34] on link "Design" at bounding box center [62, 36] width 41 height 13
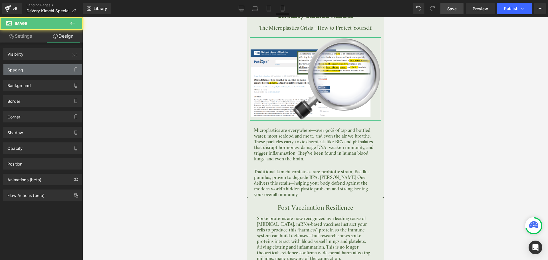
click at [29, 69] on div "Spacing" at bounding box center [42, 69] width 78 height 11
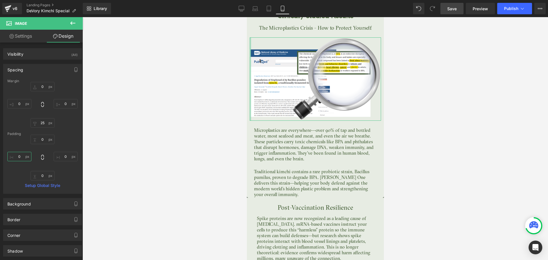
click at [20, 156] on input "text" at bounding box center [19, 156] width 24 height 9
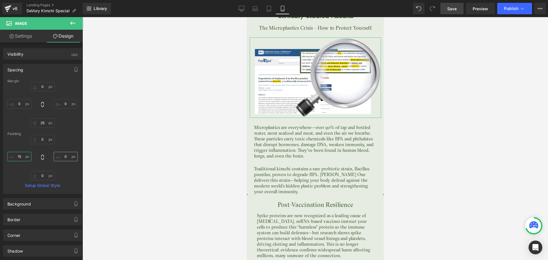
type input "15"
click at [62, 156] on input "text" at bounding box center [66, 156] width 24 height 9
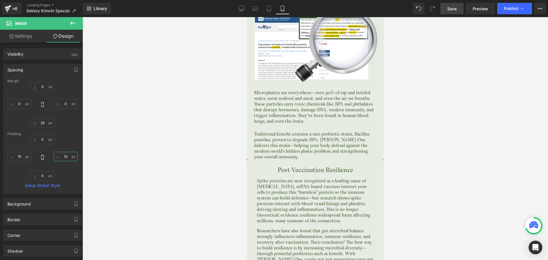
scroll to position [1540, 0]
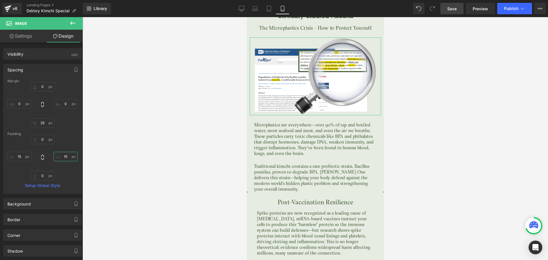
type input "1"
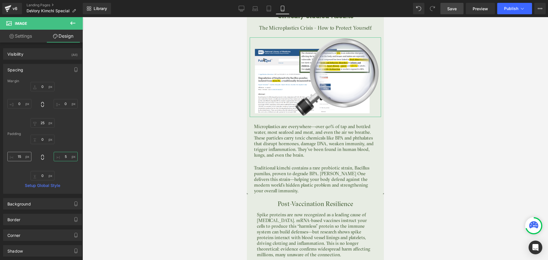
type input "5"
click at [22, 157] on input "15" at bounding box center [19, 156] width 24 height 9
type input "10"
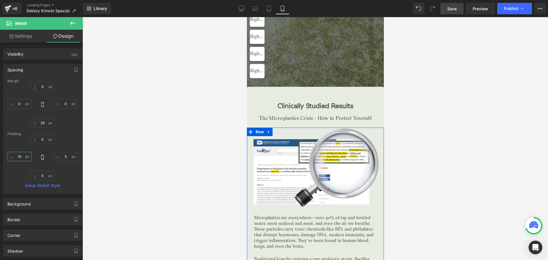
scroll to position [1398, 0]
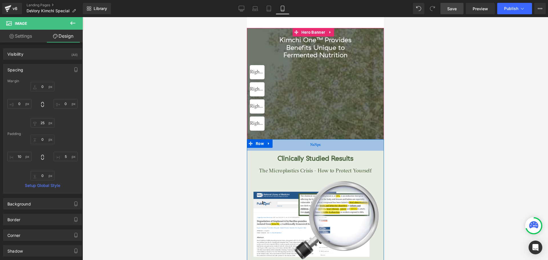
click at [313, 141] on span "NaNpx" at bounding box center [315, 145] width 10 height 8
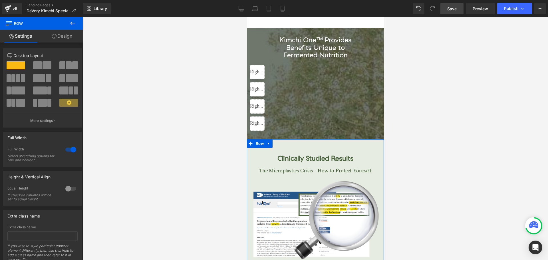
click at [72, 32] on link "Design" at bounding box center [61, 36] width 41 height 13
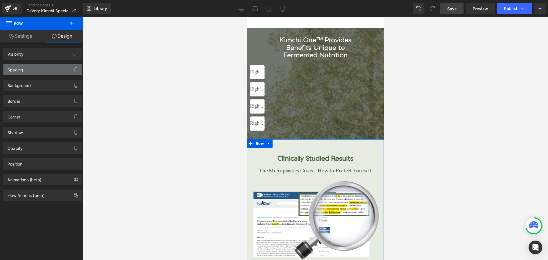
click at [35, 70] on div "Spacing" at bounding box center [42, 69] width 78 height 11
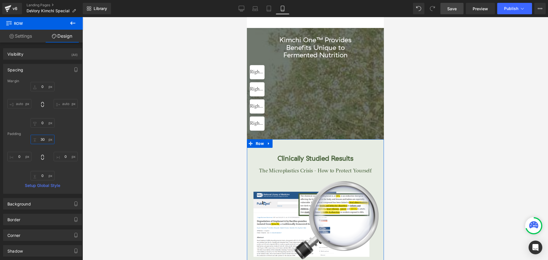
click at [42, 139] on input "text" at bounding box center [43, 139] width 24 height 9
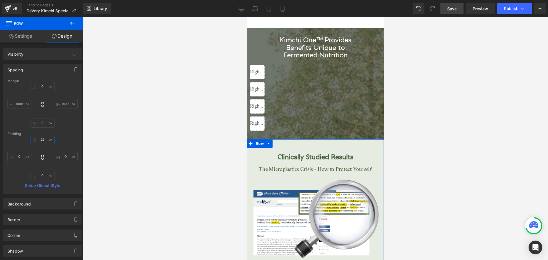
type input "25"
click at [70, 123] on div "auto auto" at bounding box center [42, 105] width 70 height 46
click at [456, 11] on span "Save" at bounding box center [451, 9] width 9 height 6
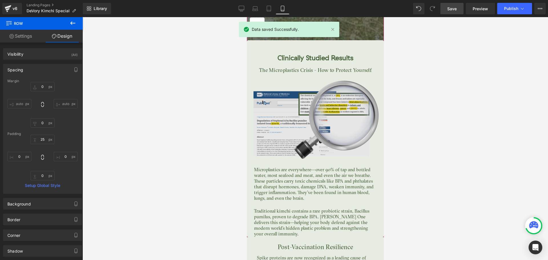
scroll to position [1540, 0]
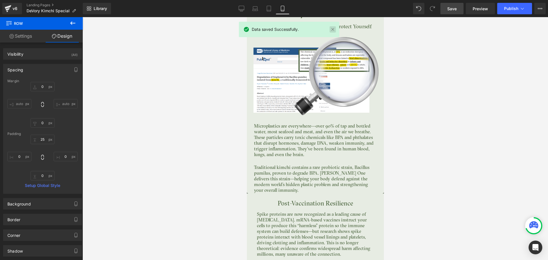
click at [334, 28] on link at bounding box center [332, 29] width 6 height 6
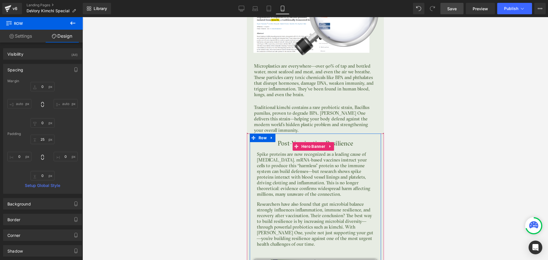
scroll to position [1569, 0]
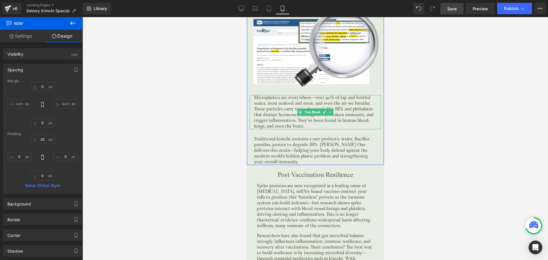
click at [277, 102] on p "Microplastics are everywhere—over 90% of tap and bottled water, most seafood an…" at bounding box center [315, 112] width 123 height 34
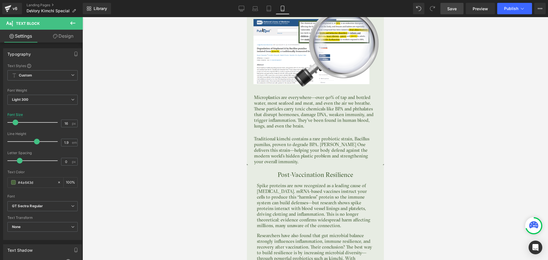
click at [66, 35] on link "Design" at bounding box center [62, 36] width 41 height 13
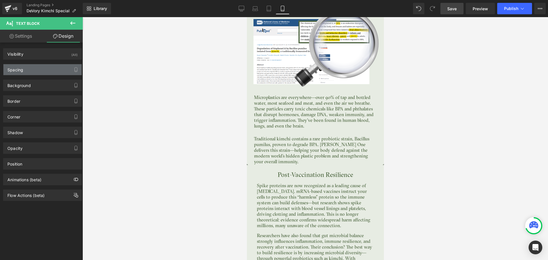
click at [41, 68] on div "Spacing" at bounding box center [42, 69] width 78 height 11
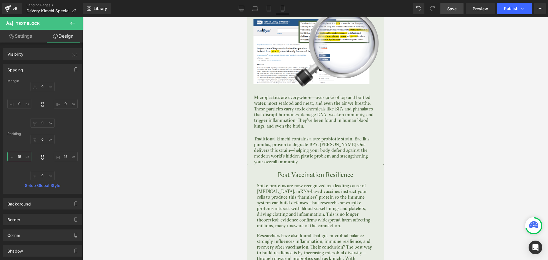
click at [23, 155] on input "15" at bounding box center [19, 156] width 24 height 9
type input "25"
click at [59, 154] on input "15" at bounding box center [66, 156] width 24 height 9
type input "25"
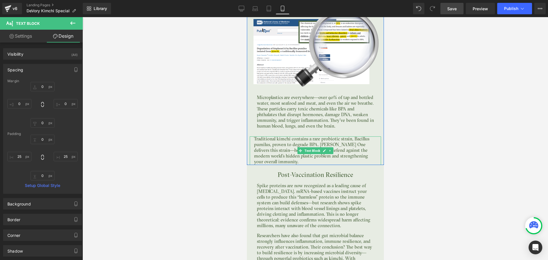
click at [294, 139] on p "Traditional kimchi contains a rare probiotic strain, Bacillus pumilus, proven t…" at bounding box center [315, 150] width 123 height 29
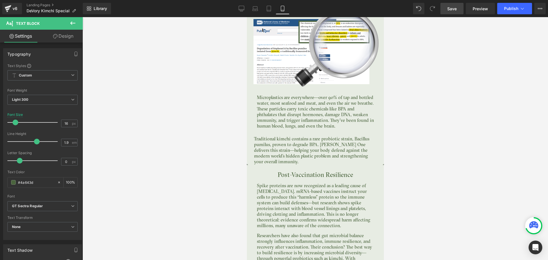
click at [69, 35] on link "Design" at bounding box center [62, 36] width 41 height 13
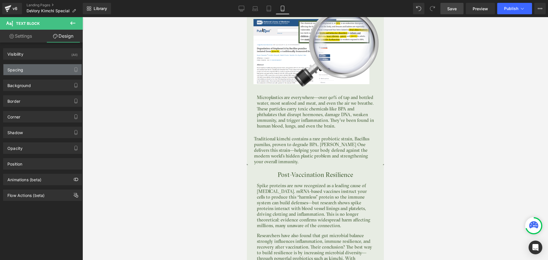
click at [35, 73] on div "Spacing" at bounding box center [42, 69] width 78 height 11
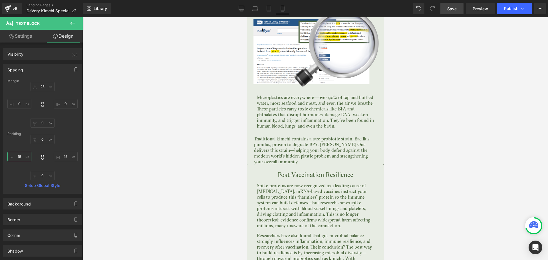
click at [20, 155] on input "15" at bounding box center [19, 156] width 24 height 9
type input "25"
click at [62, 156] on input "15" at bounding box center [66, 156] width 24 height 9
type input "25"
click at [66, 135] on div "Padding" at bounding box center [42, 134] width 70 height 4
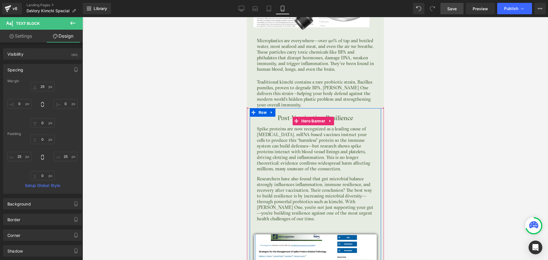
scroll to position [1626, 0]
click at [287, 131] on p "Spike proteins are now recognized as a leading cause of [MEDICAL_DATA]. mRNA-ba…" at bounding box center [314, 149] width 117 height 46
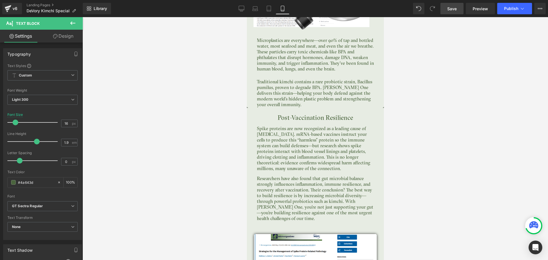
click at [58, 36] on link "Design" at bounding box center [62, 36] width 41 height 13
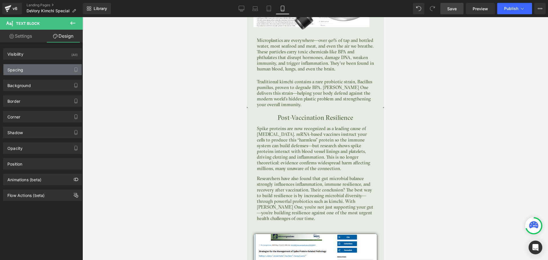
click at [37, 73] on div "Spacing" at bounding box center [42, 69] width 78 height 11
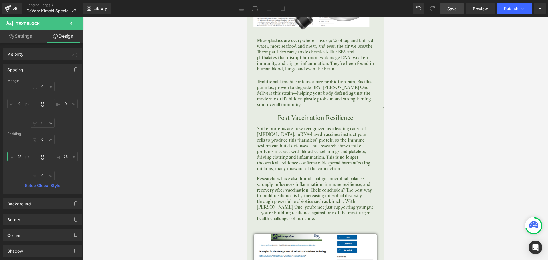
click at [19, 153] on input "text" at bounding box center [19, 156] width 24 height 9
type input "20"
click at [66, 157] on input "text" at bounding box center [66, 156] width 24 height 9
type input "20"
click at [66, 131] on div "Margin [GEOGRAPHIC_DATA] 20 20 Setup Global Style" at bounding box center [42, 136] width 78 height 114
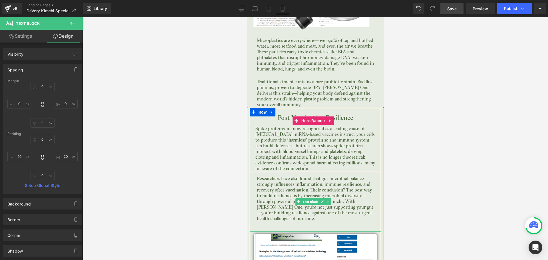
click at [296, 182] on p "Researchers have also found that gut microbial balance strongly influences infl…" at bounding box center [314, 199] width 117 height 46
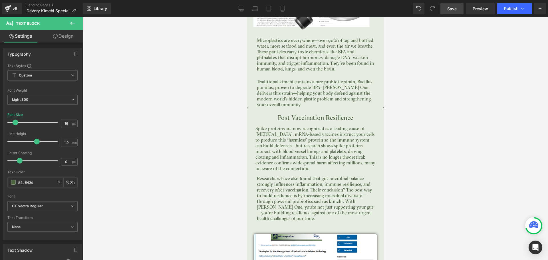
click at [62, 37] on link "Design" at bounding box center [62, 36] width 41 height 13
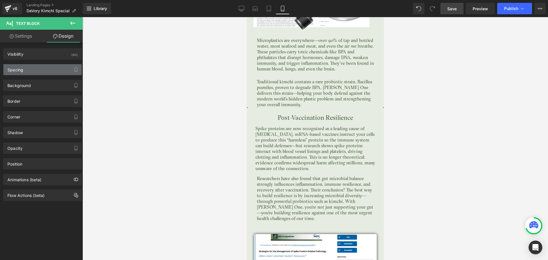
click at [32, 70] on div "Spacing" at bounding box center [42, 69] width 78 height 11
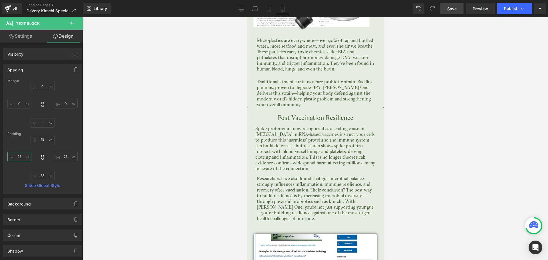
click at [25, 155] on input "text" at bounding box center [19, 156] width 24 height 9
type input "20"
click at [64, 156] on input "text" at bounding box center [66, 156] width 24 height 9
type input "20"
click at [70, 135] on div "Padding" at bounding box center [42, 134] width 70 height 4
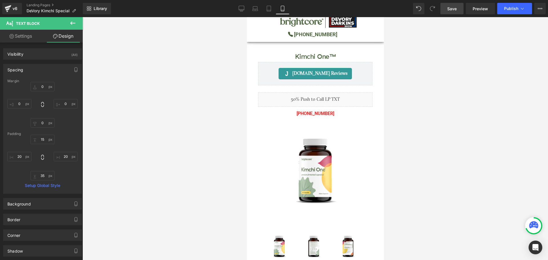
scroll to position [0, 0]
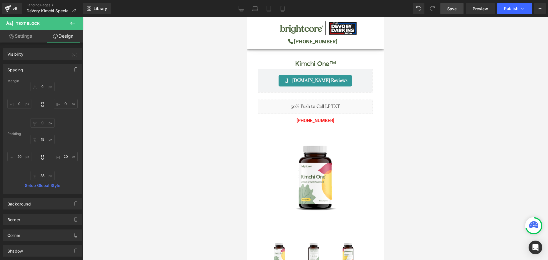
click at [451, 14] on link "Save" at bounding box center [451, 8] width 23 height 11
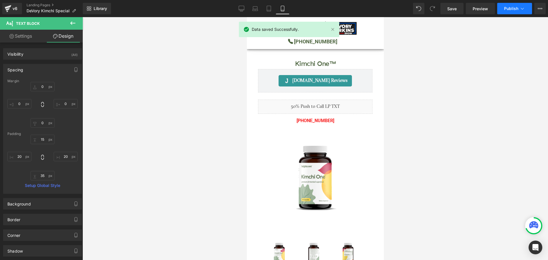
click at [509, 9] on span "Publish" at bounding box center [511, 8] width 14 height 5
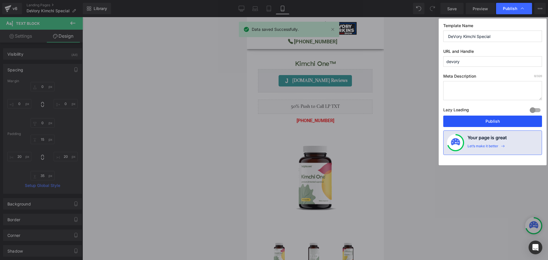
click at [502, 119] on button "Publish" at bounding box center [492, 121] width 99 height 11
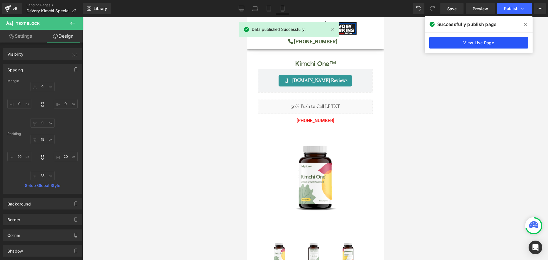
click at [496, 41] on link "View Live Page" at bounding box center [478, 42] width 99 height 11
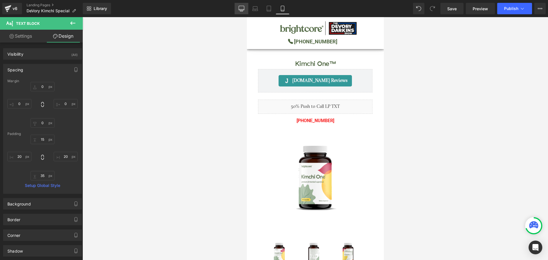
click at [243, 5] on link "Desktop" at bounding box center [241, 8] width 14 height 11
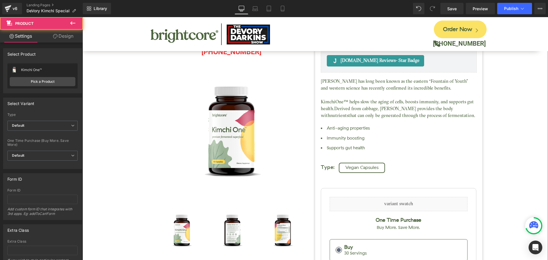
click at [518, 103] on div "Kimchi One™ (P) Title [DOMAIN_NAME] Reviews - Star Badge [DOMAIN_NAME] Reviews …" at bounding box center [314, 191] width 459 height 426
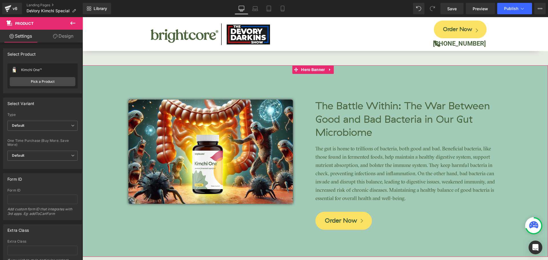
scroll to position [1512, 0]
